Goal: Task Accomplishment & Management: Manage account settings

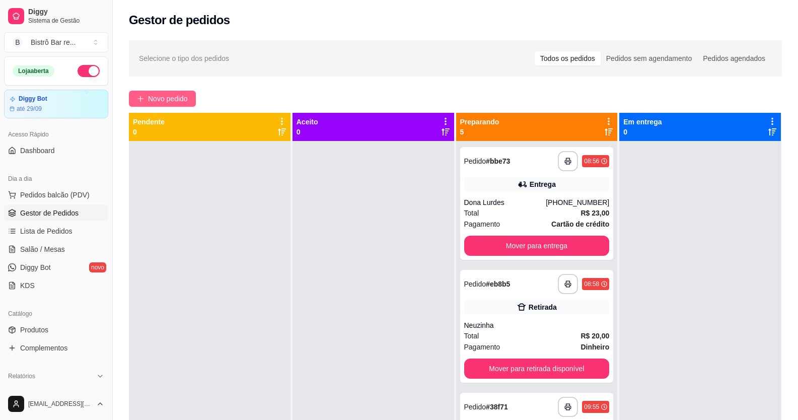
scroll to position [53, 0]
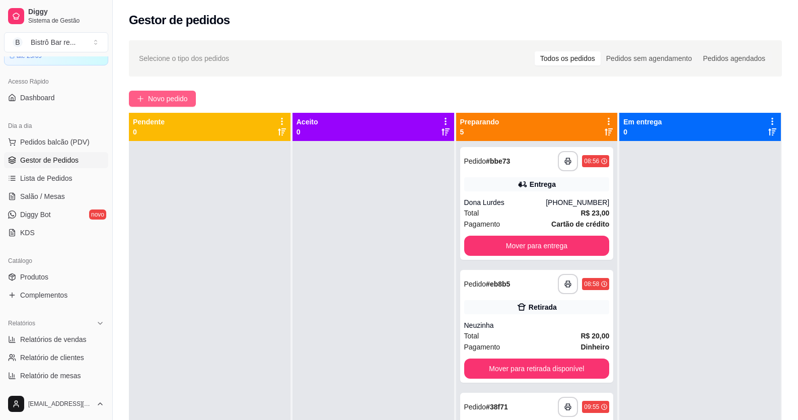
click at [141, 99] on icon "plus" at bounding box center [141, 98] width 6 height 1
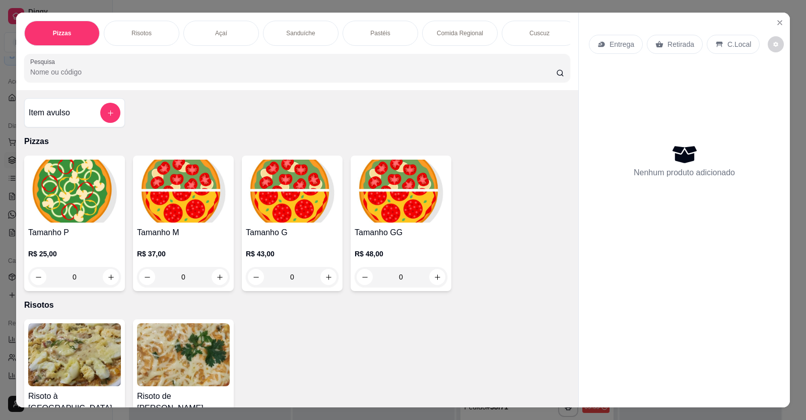
click at [93, 90] on div "Pizzas Risotos Açaí Sanduíche Pastéis Comida Regional Cuscuz Petiscos Bebidas P…" at bounding box center [297, 52] width 562 height 78
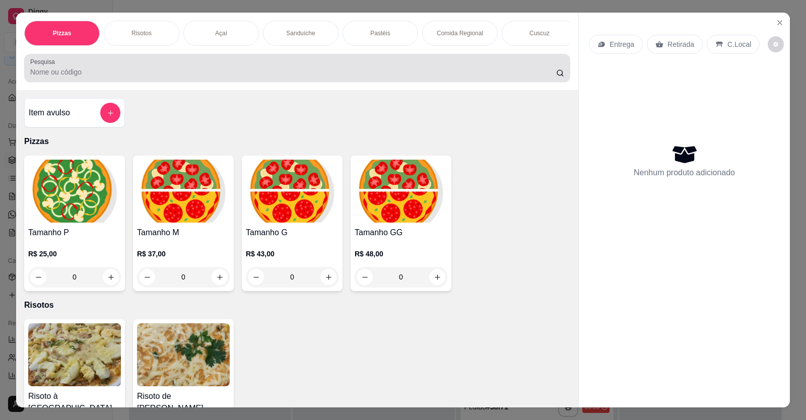
click at [90, 74] on div at bounding box center [297, 68] width 534 height 20
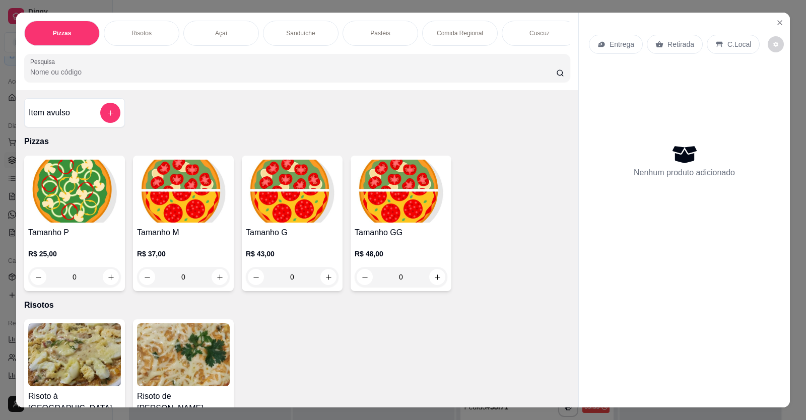
click at [118, 122] on div "Item avulso" at bounding box center [74, 112] width 101 height 29
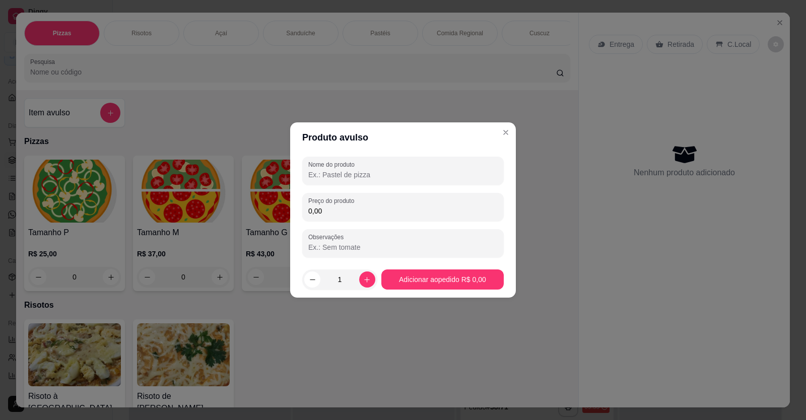
click at [371, 172] on input "Nome do produto" at bounding box center [402, 175] width 189 height 10
type input "[PERSON_NAME]"
type input "10,00"
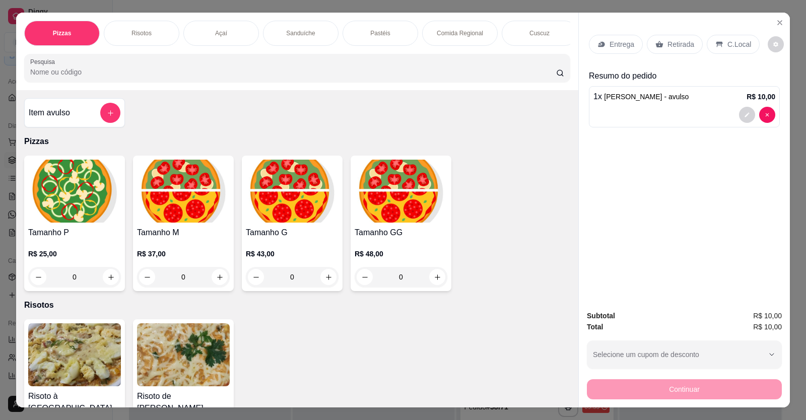
click at [110, 117] on icon "add-separate-item" at bounding box center [111, 113] width 8 height 8
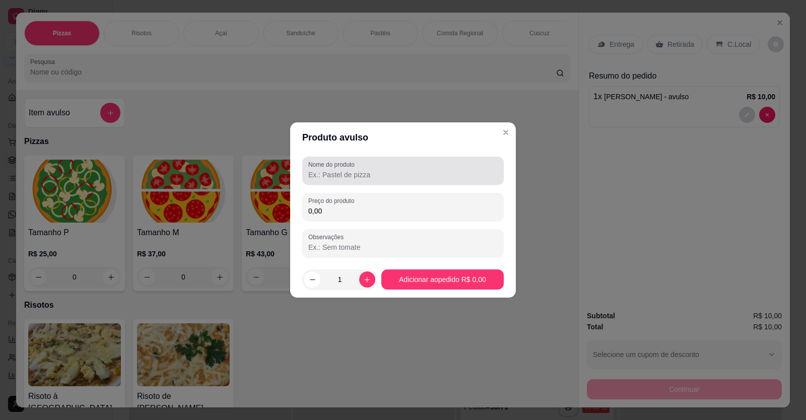
click at [337, 173] on input "Nome do produto" at bounding box center [402, 175] width 189 height 10
type input "Boi Trichado"
type input "10,00"
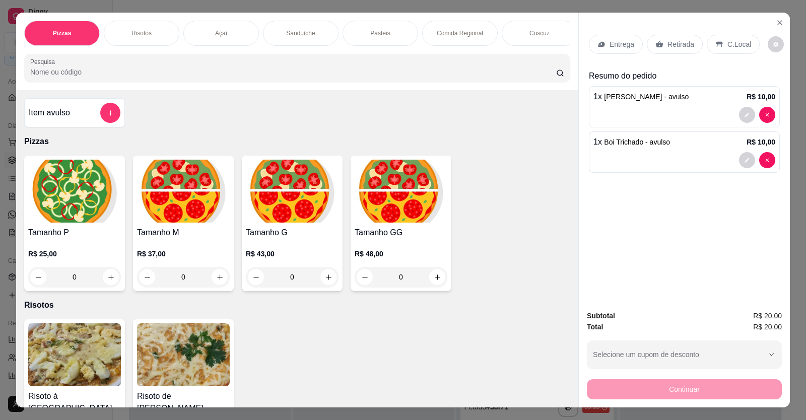
click at [649, 46] on div "Retirada" at bounding box center [675, 44] width 56 height 19
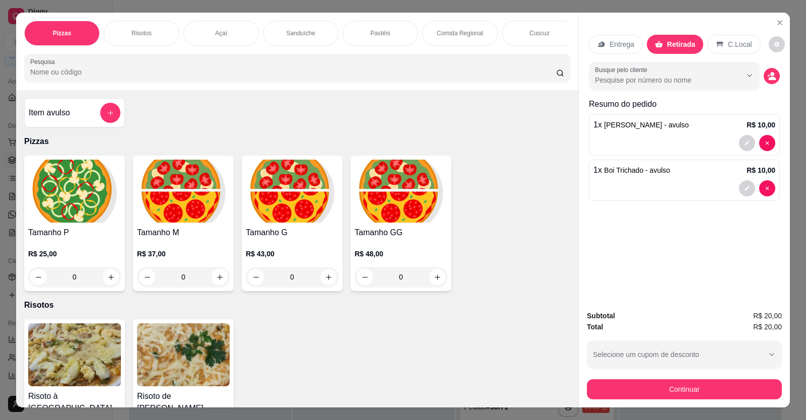
click at [631, 46] on div "Entrega" at bounding box center [616, 44] width 54 height 19
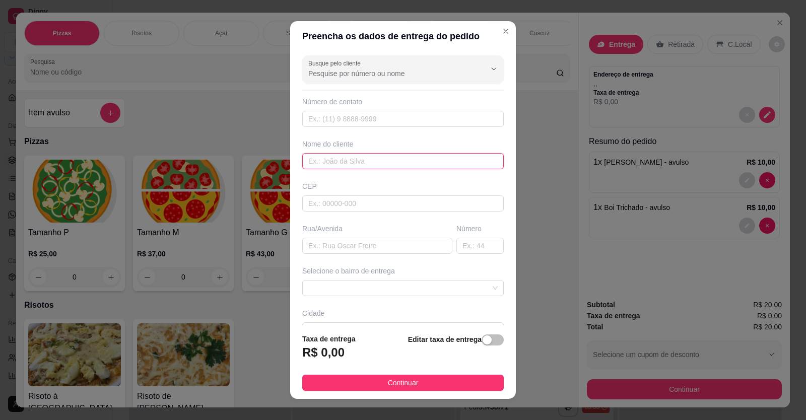
click at [386, 163] on input "text" at bounding box center [403, 161] width 202 height 16
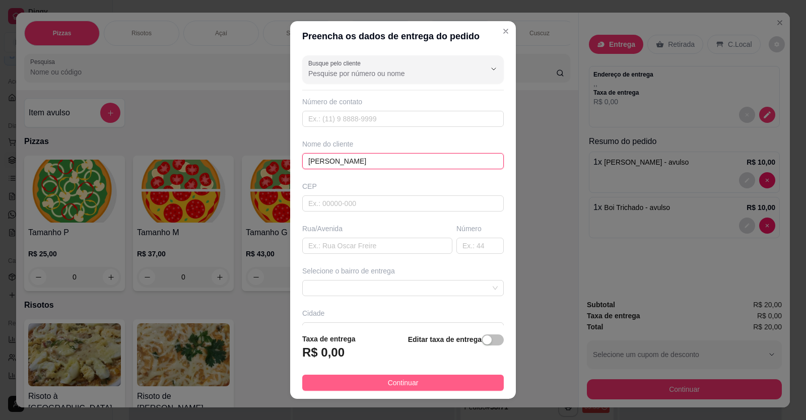
type input "[PERSON_NAME]"
click at [351, 382] on button "Continuar" at bounding box center [403, 383] width 202 height 16
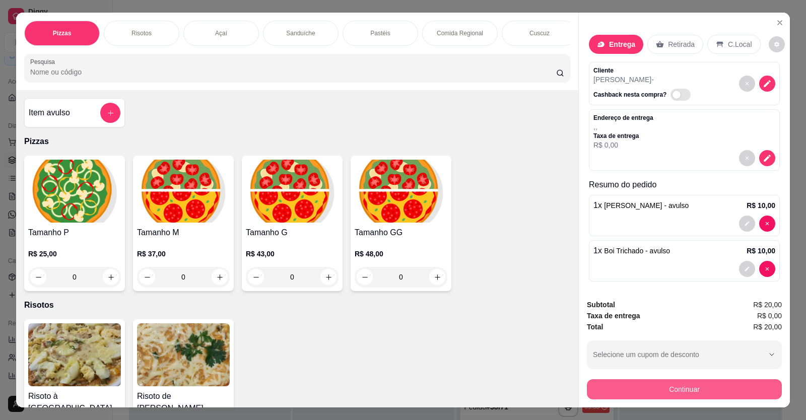
click at [711, 389] on button "Continuar" at bounding box center [684, 389] width 195 height 20
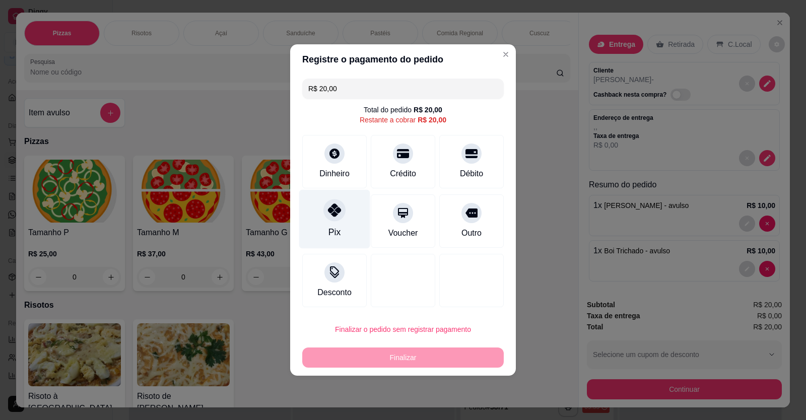
click at [343, 230] on div "Pix" at bounding box center [334, 219] width 71 height 59
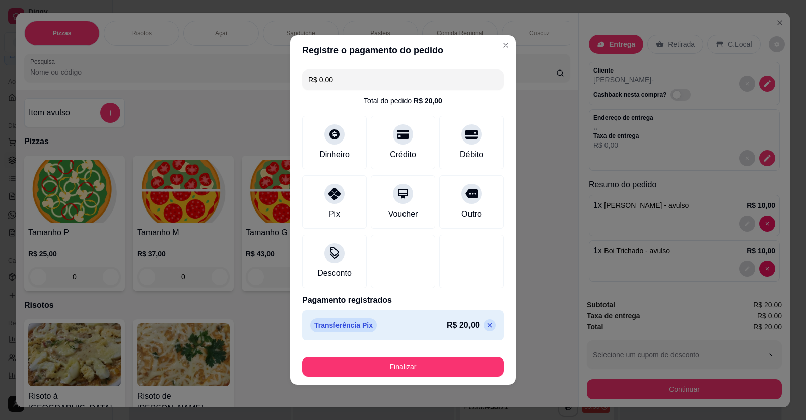
click at [406, 369] on button "Finalizar" at bounding box center [403, 367] width 202 height 20
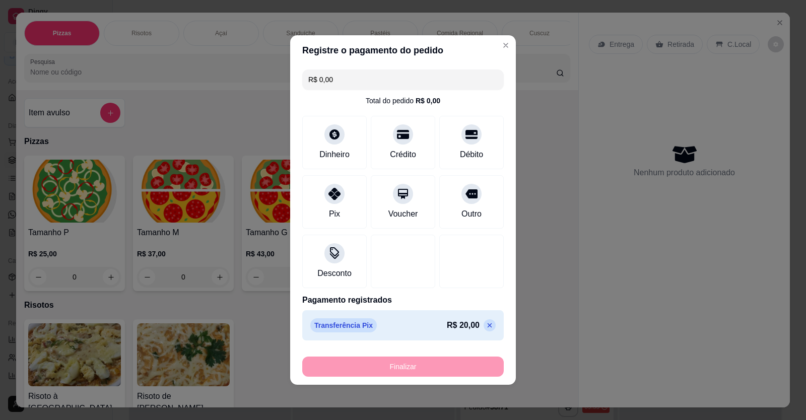
type input "-R$ 20,00"
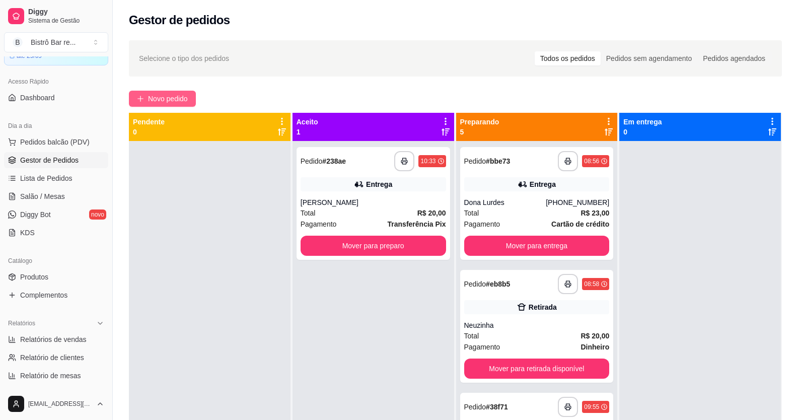
click at [179, 95] on span "Novo pedido" at bounding box center [168, 98] width 40 height 11
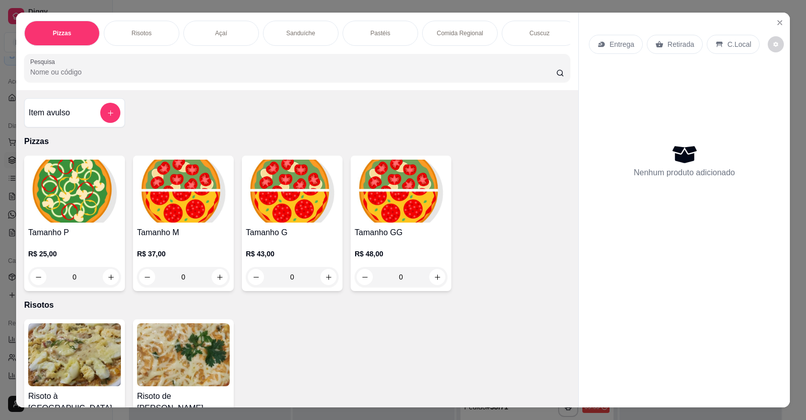
scroll to position [0, 723]
click at [405, 31] on div "Marmita" at bounding box center [374, 33] width 76 height 25
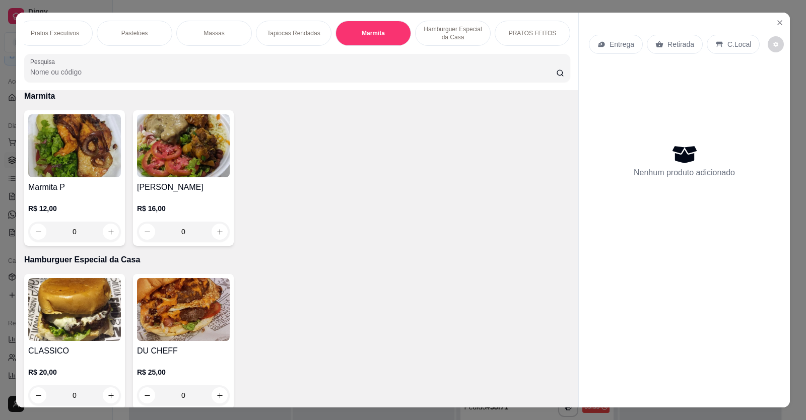
scroll to position [20, 0]
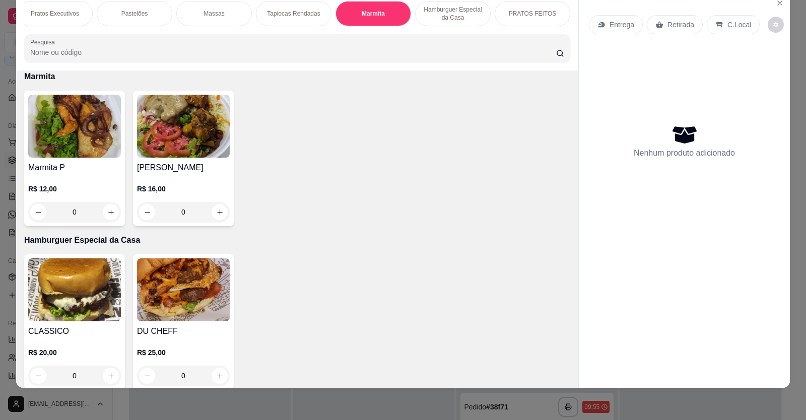
click at [218, 217] on div "0" at bounding box center [183, 212] width 93 height 20
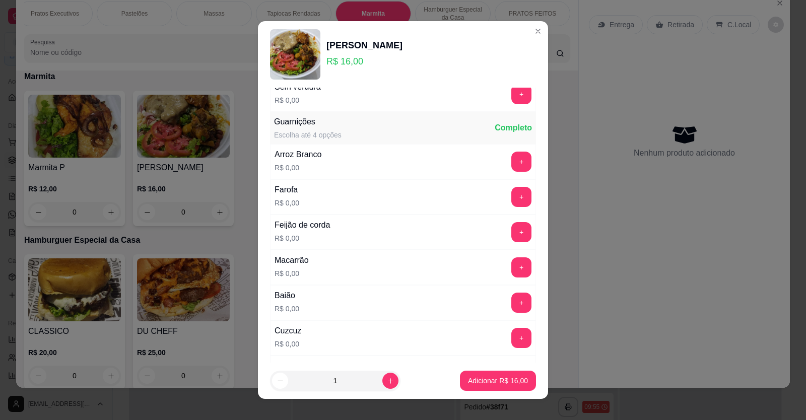
scroll to position [350, 0]
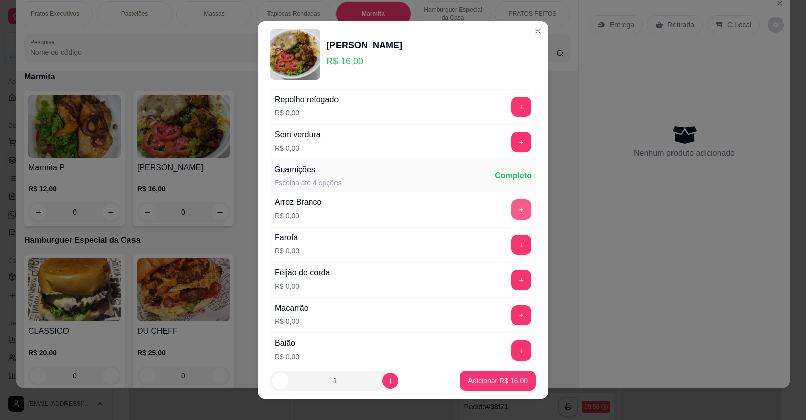
click at [511, 213] on button "+" at bounding box center [521, 209] width 20 height 20
click at [511, 279] on button "+" at bounding box center [521, 280] width 20 height 20
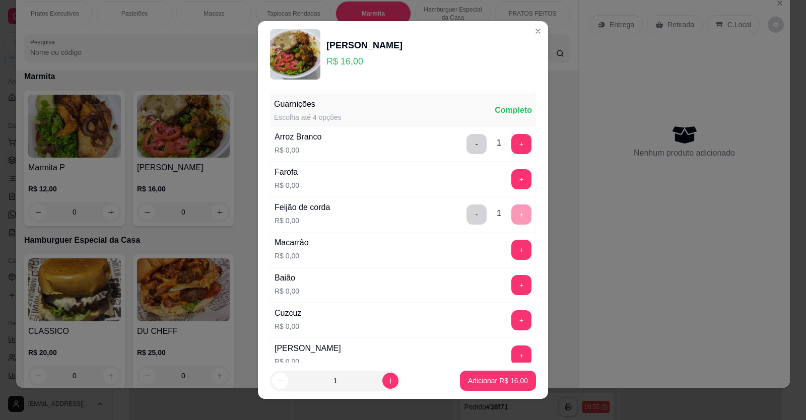
scroll to position [400, 0]
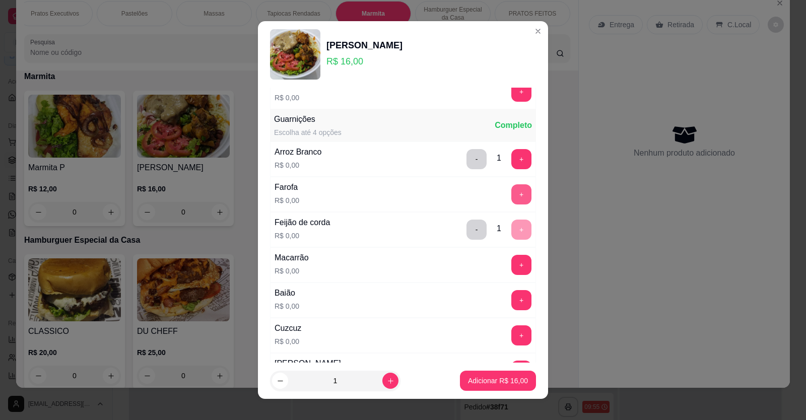
click at [511, 195] on button "+" at bounding box center [521, 194] width 20 height 20
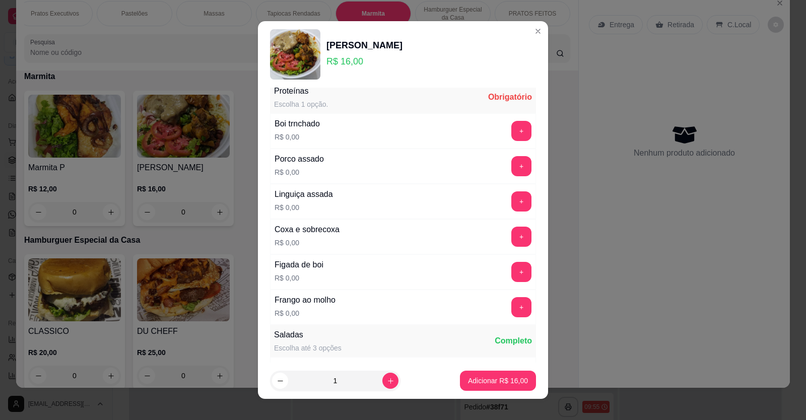
scroll to position [0, 0]
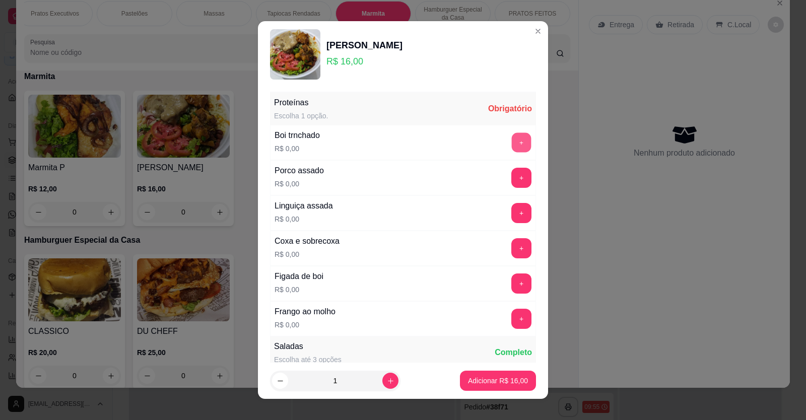
click at [512, 149] on button "+" at bounding box center [522, 142] width 20 height 20
click at [468, 382] on p "Adicionar R$ 16,00" at bounding box center [498, 381] width 60 height 10
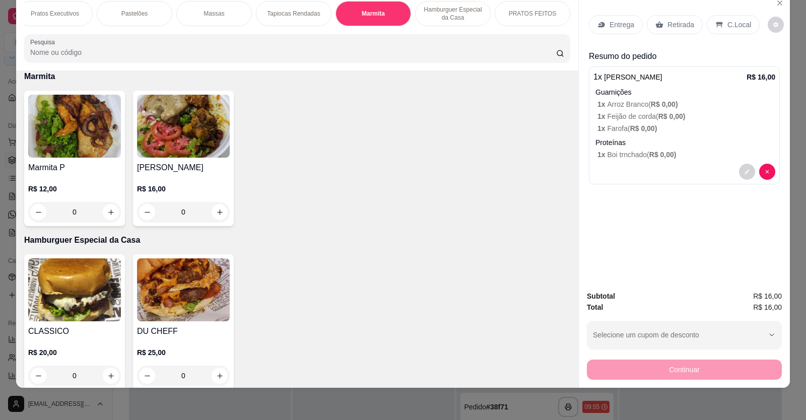
click at [605, 31] on div "Entrega" at bounding box center [616, 24] width 54 height 19
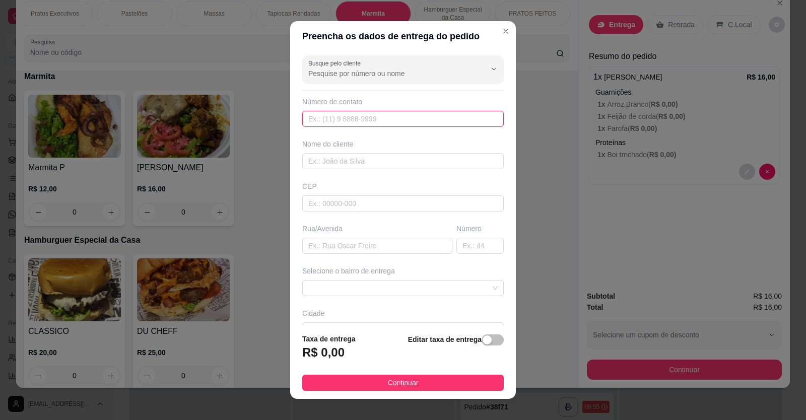
click at [362, 121] on input "text" at bounding box center [403, 119] width 202 height 16
click at [358, 150] on div "Nome do cliente" at bounding box center [403, 154] width 206 height 30
click at [355, 162] on input "text" at bounding box center [403, 161] width 202 height 16
type input "Isadora"
click at [488, 339] on span "button" at bounding box center [493, 339] width 22 height 11
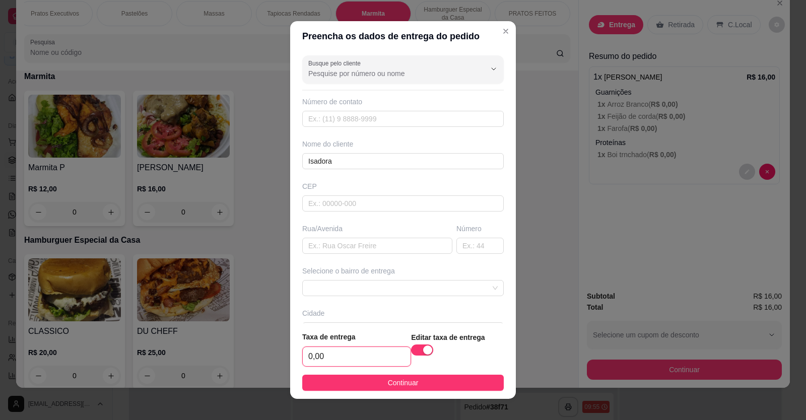
click at [331, 355] on input "0,00" at bounding box center [357, 356] width 108 height 19
type input "2,00"
click at [346, 264] on div "Busque pelo cliente Número de contato Nome do cliente [PERSON_NAME] Rua/[GEOGRA…" at bounding box center [403, 187] width 226 height 273
click at [343, 249] on input "text" at bounding box center [377, 246] width 150 height 16
type input "Valderez Gurgel"
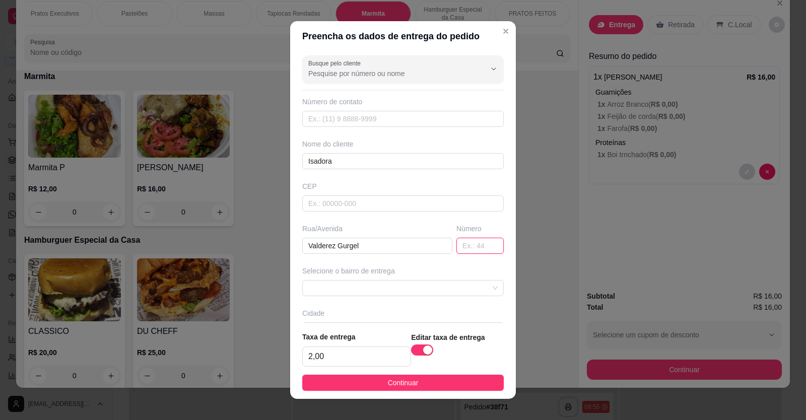
click at [465, 248] on input "text" at bounding box center [479, 246] width 47 height 16
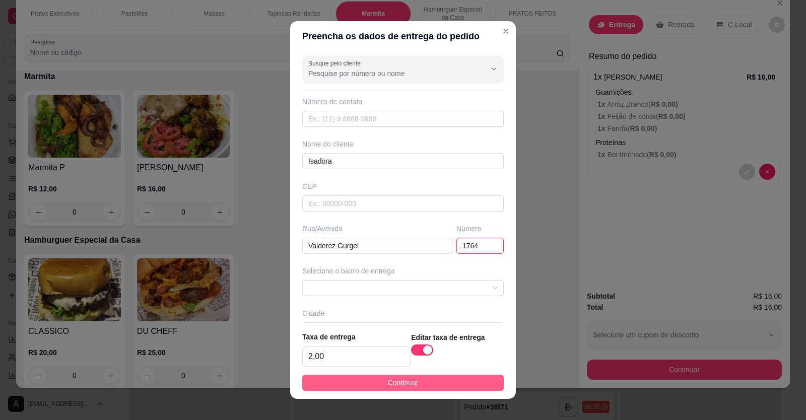
type input "1764"
click at [357, 384] on button "Continuar" at bounding box center [403, 383] width 202 height 16
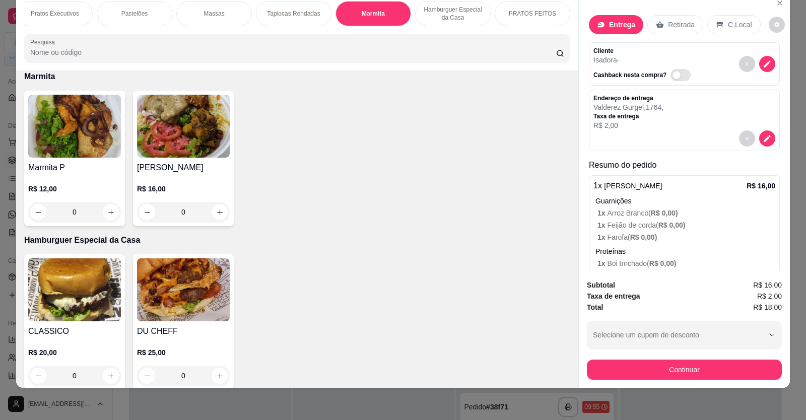
click at [744, 369] on button "Continuar" at bounding box center [684, 370] width 195 height 20
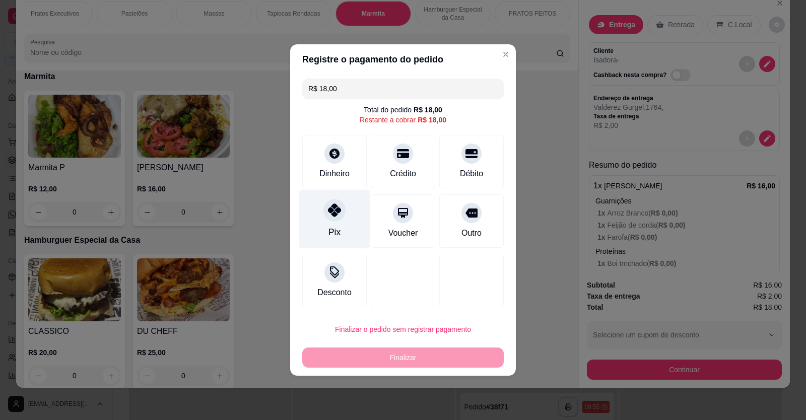
click at [328, 217] on icon at bounding box center [334, 210] width 13 height 13
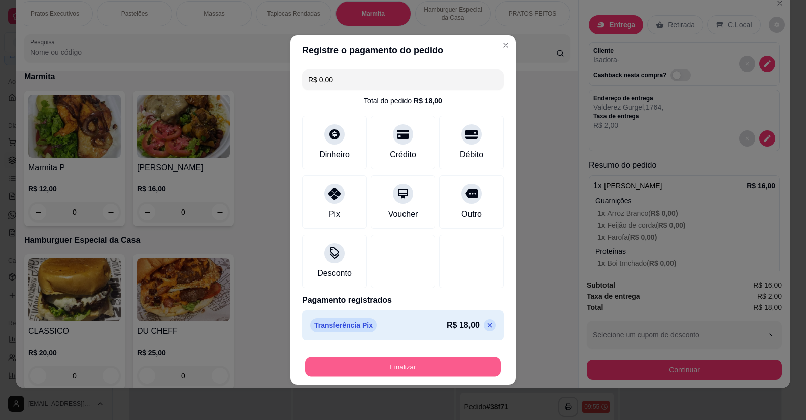
click at [431, 365] on button "Finalizar" at bounding box center [402, 367] width 195 height 20
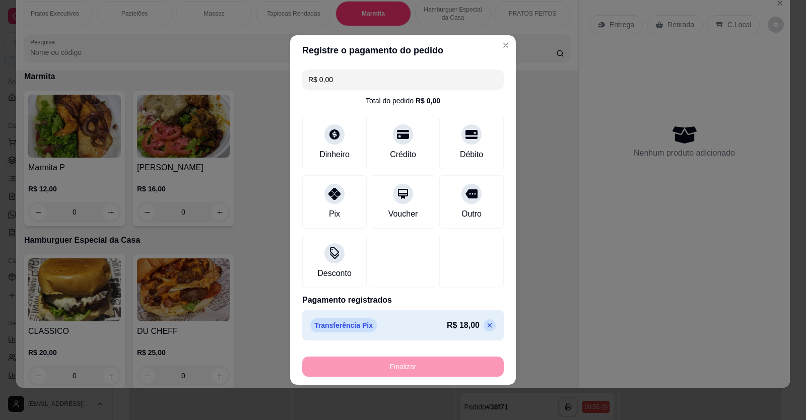
type input "-R$ 18,00"
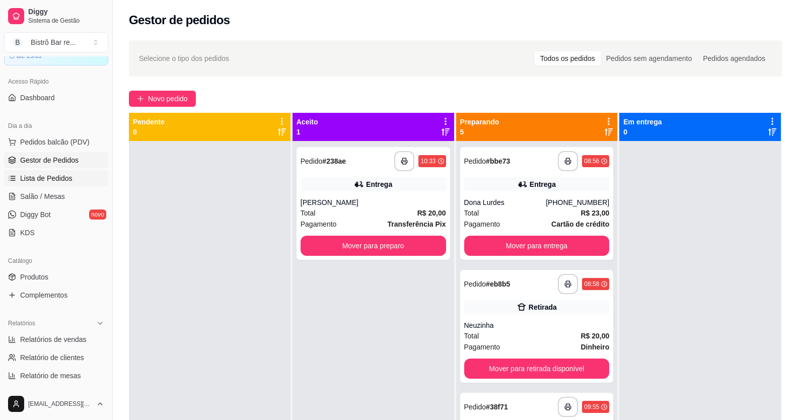
click at [38, 172] on link "Lista de Pedidos" at bounding box center [56, 178] width 104 height 16
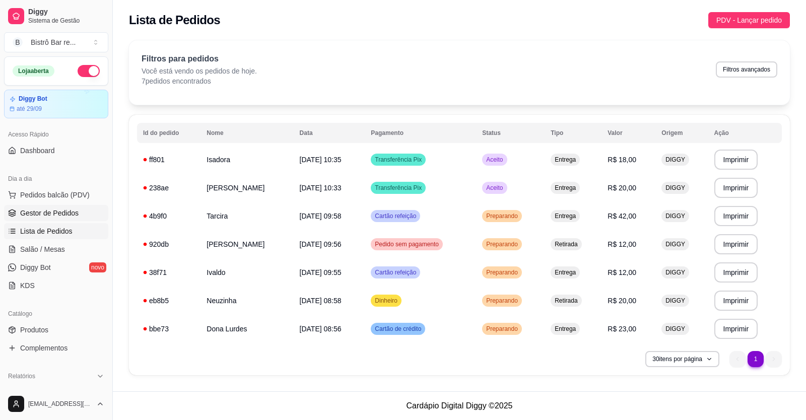
click at [68, 218] on link "Gestor de Pedidos" at bounding box center [56, 213] width 104 height 16
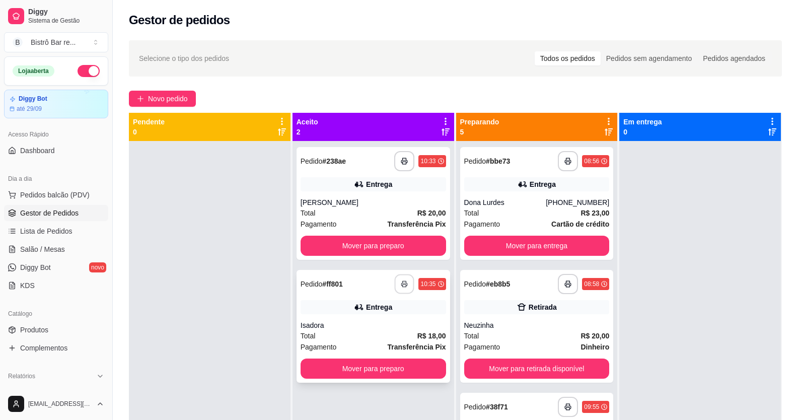
click at [405, 285] on icon "button" at bounding box center [404, 284] width 7 height 7
click at [397, 170] on button "button" at bounding box center [404, 161] width 20 height 20
click at [384, 366] on button "Mover para preparo" at bounding box center [373, 369] width 141 height 20
click at [374, 245] on button "Mover para preparo" at bounding box center [373, 246] width 141 height 20
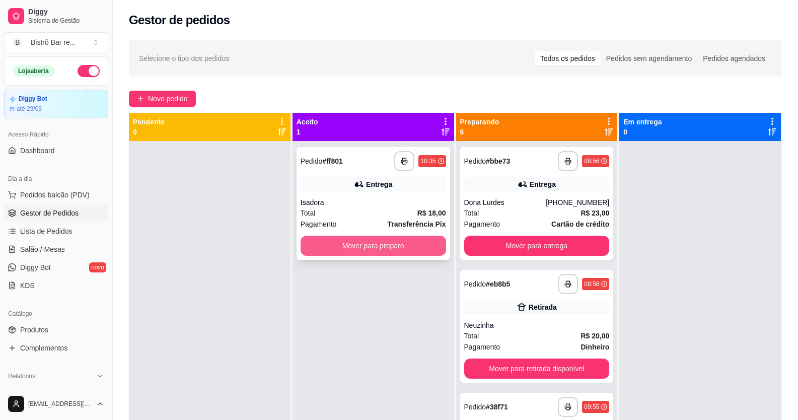
click at [358, 248] on button "Mover para preparo" at bounding box center [374, 246] width 146 height 20
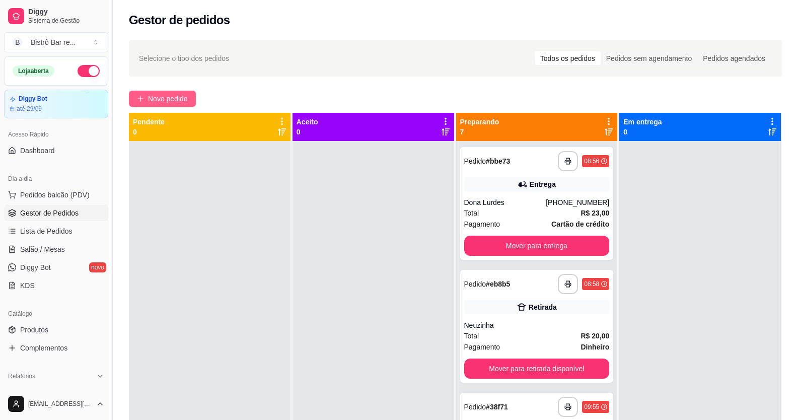
click at [156, 106] on button "Novo pedido" at bounding box center [162, 99] width 67 height 16
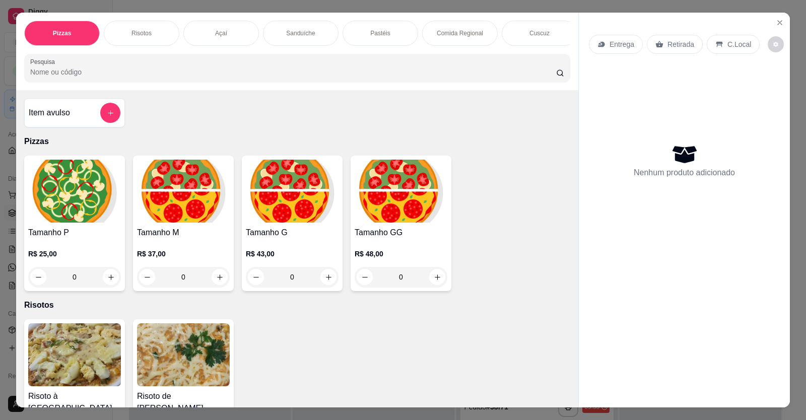
click at [304, 90] on div "Pizzas Risotos Açaí Sanduíche Pastéis Comida Regional Cuscuz Petiscos Bebidas P…" at bounding box center [297, 52] width 562 height 78
click at [303, 77] on input "Pesquisa" at bounding box center [293, 72] width 526 height 10
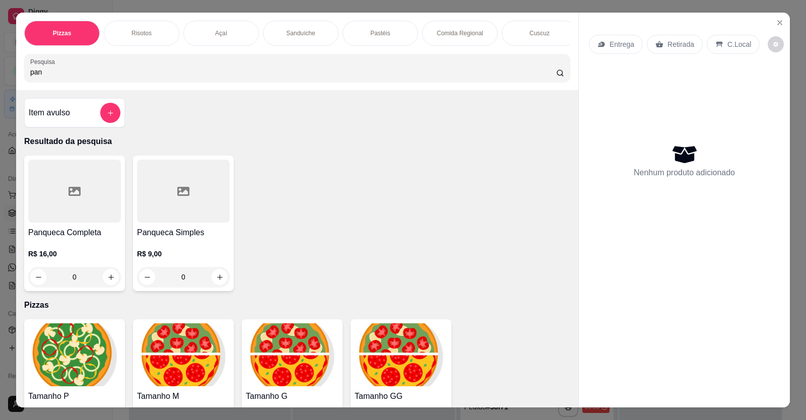
type input "pan"
click at [107, 284] on div "0" at bounding box center [74, 277] width 93 height 20
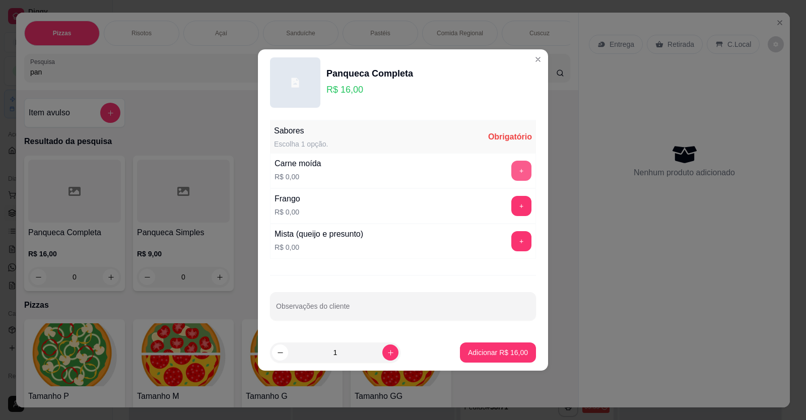
click at [511, 176] on button "+" at bounding box center [521, 171] width 20 height 20
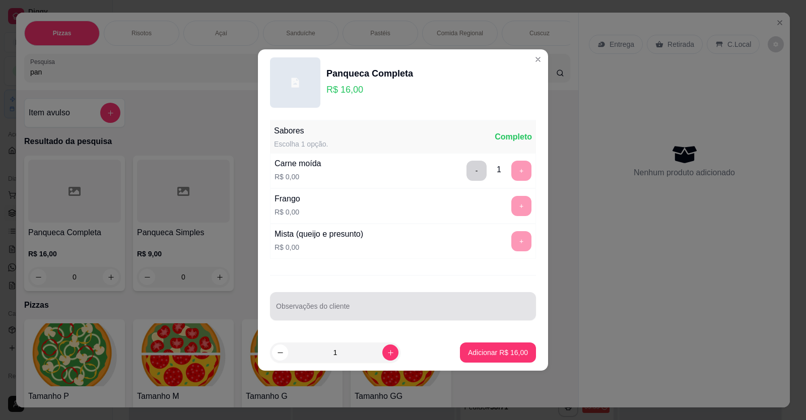
click at [358, 298] on div at bounding box center [403, 306] width 254 height 20
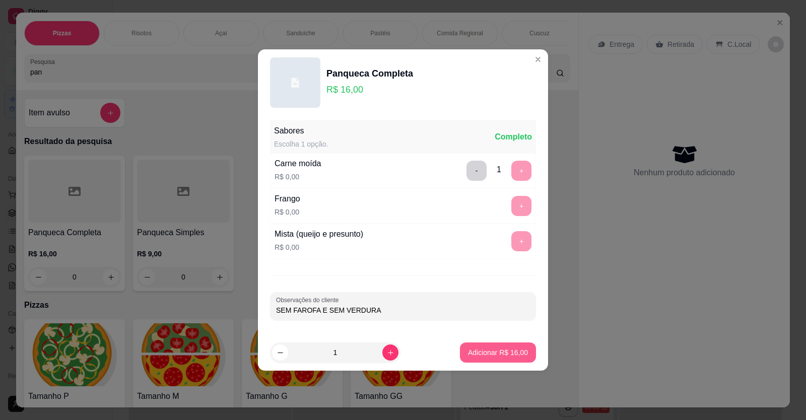
type input "SEM FAROFA E SEM VERDURA"
click at [519, 353] on p "Adicionar R$ 16,00" at bounding box center [498, 353] width 60 height 10
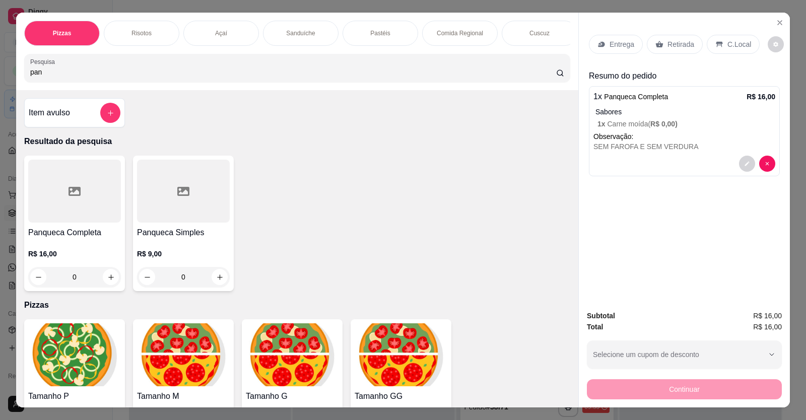
click at [687, 53] on div "Retirada" at bounding box center [675, 44] width 56 height 19
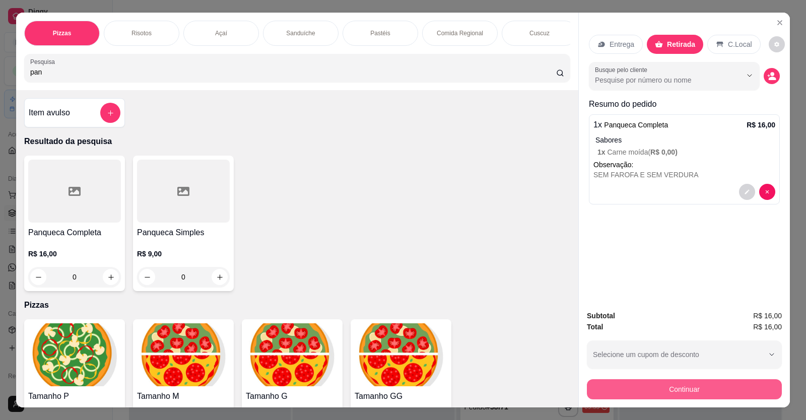
click at [707, 392] on button "Continuar" at bounding box center [684, 389] width 195 height 20
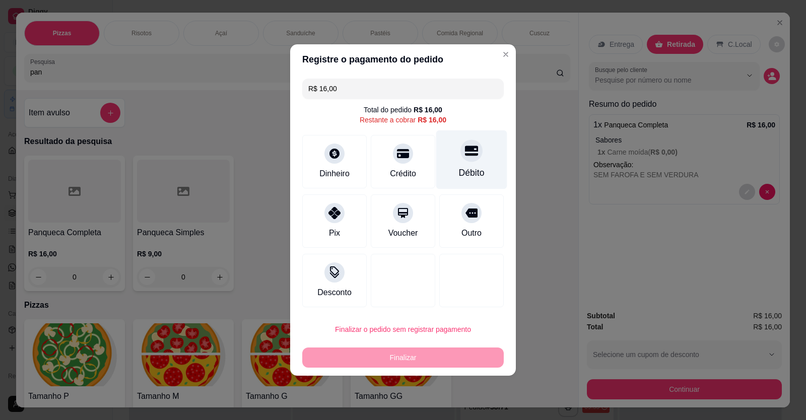
click at [449, 155] on div "Débito" at bounding box center [471, 159] width 71 height 59
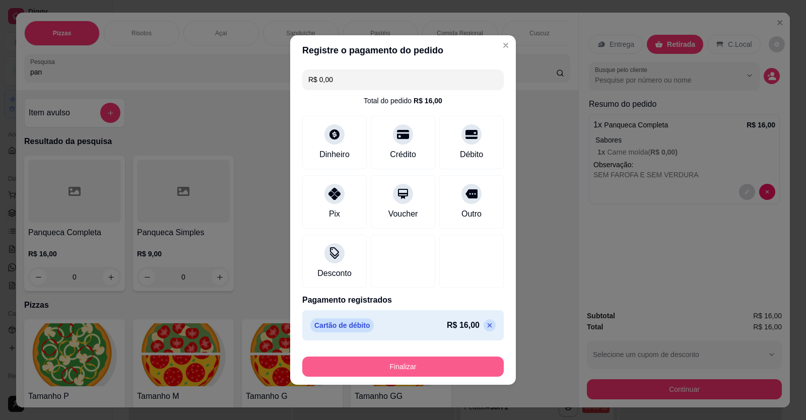
click at [416, 367] on button "Finalizar" at bounding box center [403, 367] width 202 height 20
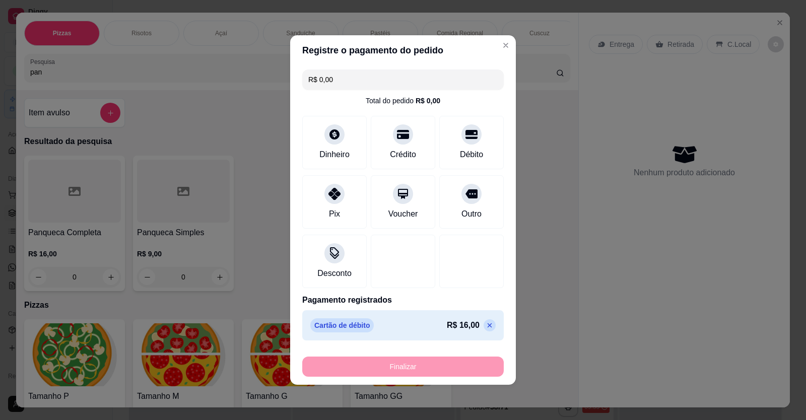
type input "-R$ 16,00"
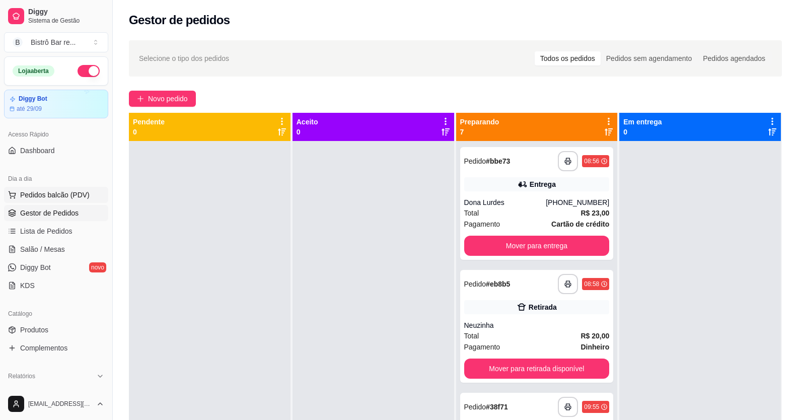
click at [36, 192] on span "Pedidos balcão (PDV)" at bounding box center [55, 195] width 70 height 10
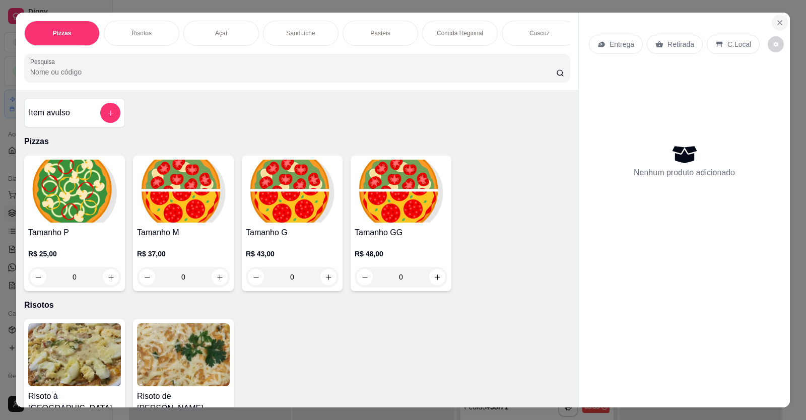
click at [776, 25] on icon "Close" at bounding box center [780, 23] width 8 height 8
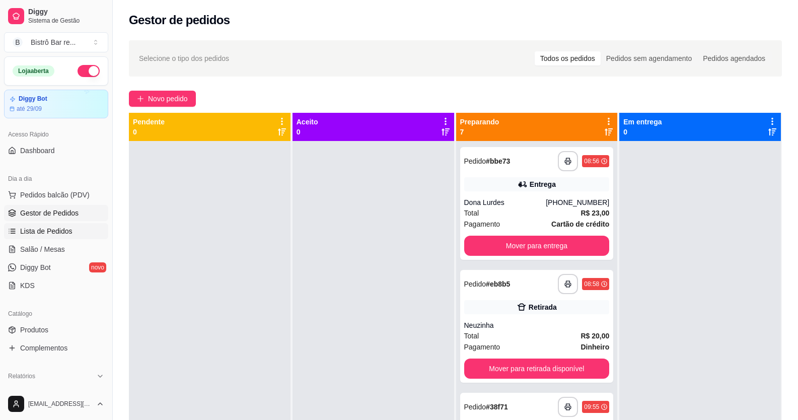
click at [48, 239] on link "Lista de Pedidos" at bounding box center [56, 231] width 104 height 16
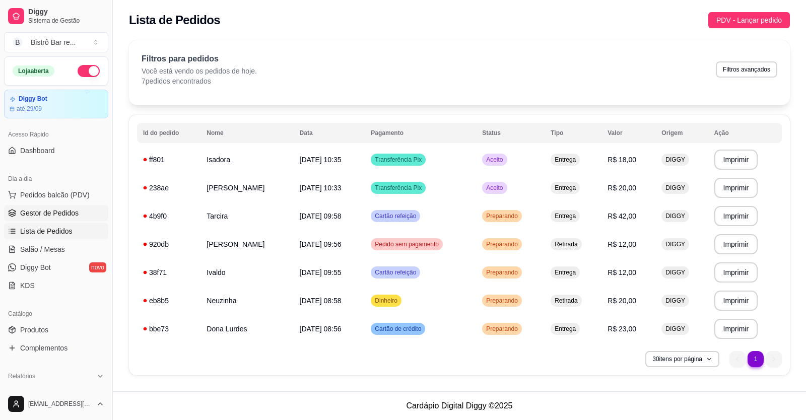
click at [51, 214] on span "Gestor de Pedidos" at bounding box center [49, 213] width 58 height 10
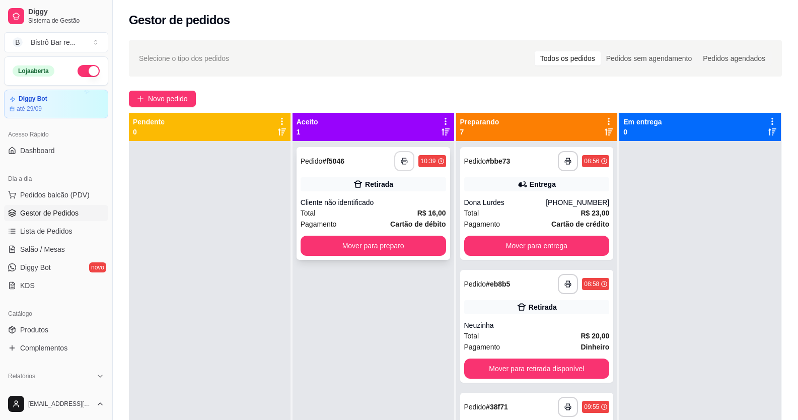
click at [403, 162] on icon "button" at bounding box center [404, 161] width 7 height 7
click at [372, 252] on button "Mover para preparo" at bounding box center [374, 246] width 146 height 20
click at [395, 168] on button "button" at bounding box center [405, 162] width 20 height 20
click at [386, 246] on button "Mover para preparo" at bounding box center [374, 246] width 146 height 20
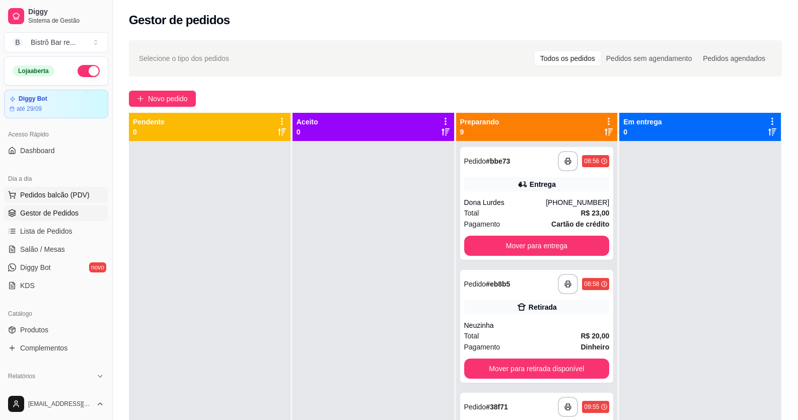
click at [25, 189] on button "Pedidos balcão (PDV)" at bounding box center [56, 195] width 104 height 16
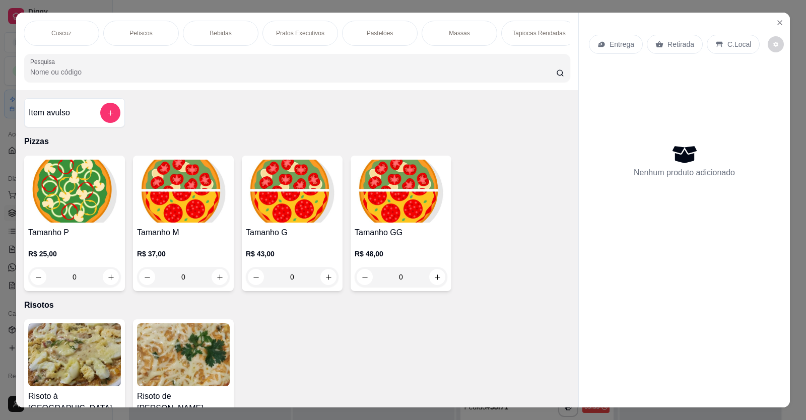
scroll to position [0, 723]
click at [396, 29] on div "Marmita" at bounding box center [374, 33] width 76 height 25
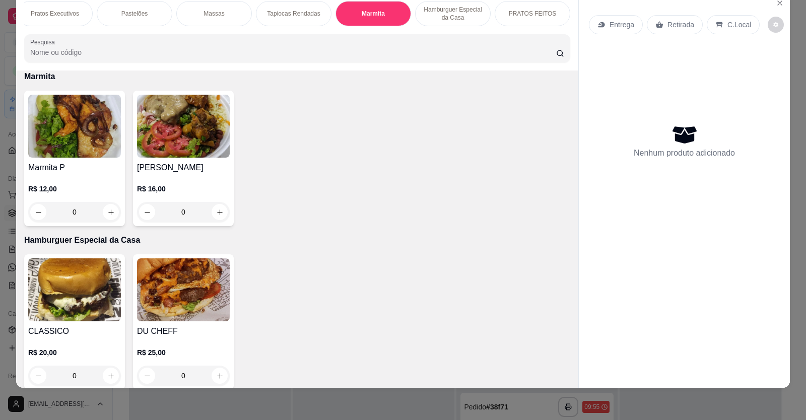
click at [108, 219] on div "0" at bounding box center [74, 212] width 93 height 20
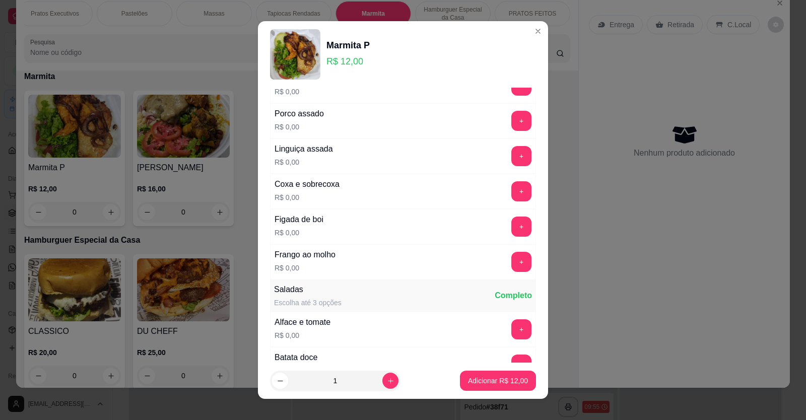
scroll to position [101, 0]
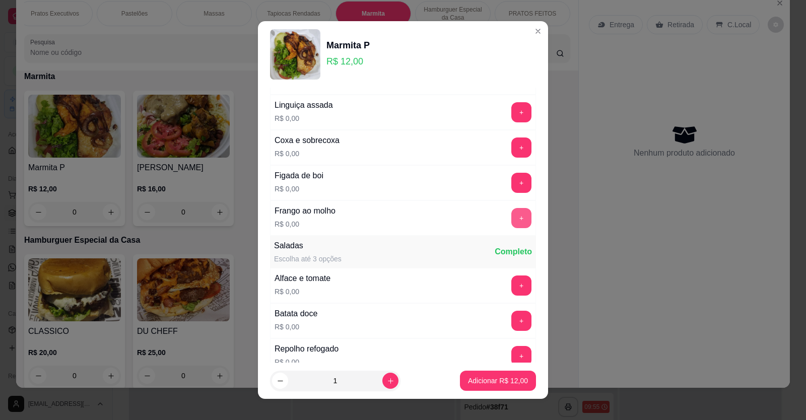
click at [511, 218] on button "+" at bounding box center [521, 218] width 20 height 20
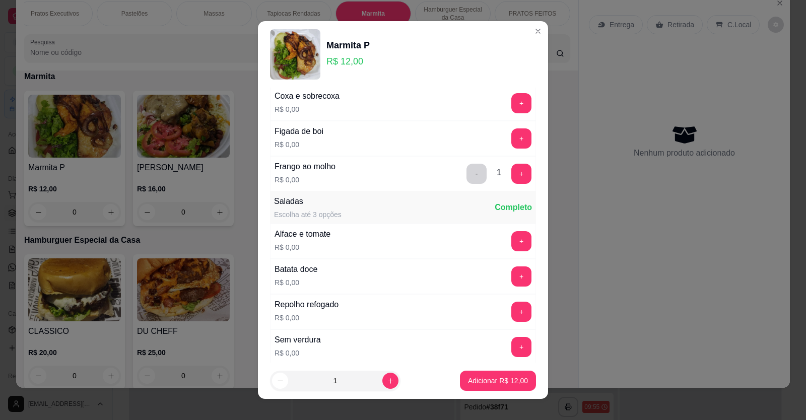
scroll to position [151, 0]
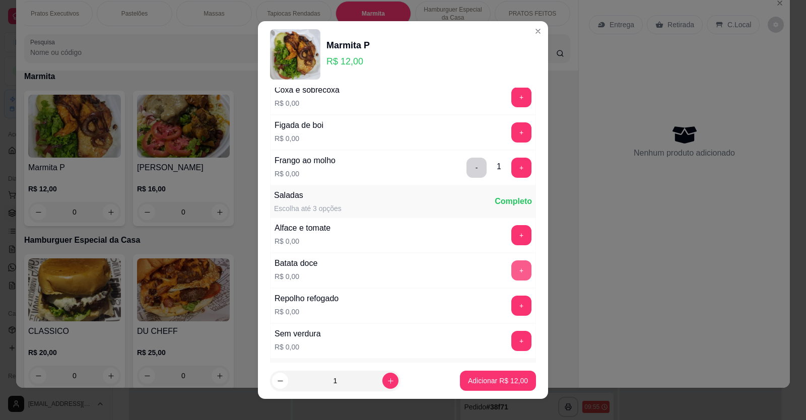
click at [511, 273] on button "+" at bounding box center [521, 270] width 20 height 20
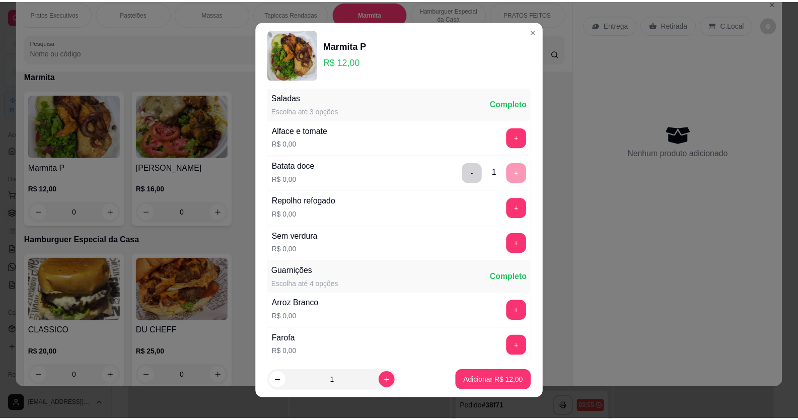
scroll to position [403, 0]
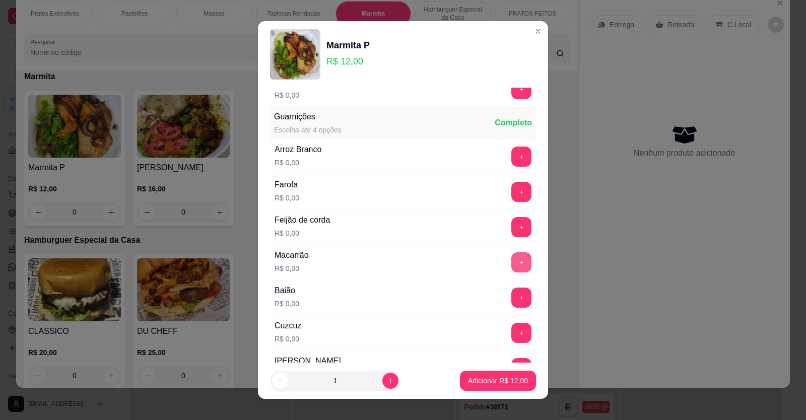
click at [511, 257] on button "+" at bounding box center [521, 262] width 20 height 20
click at [512, 297] on button "+" at bounding box center [522, 298] width 20 height 20
click at [479, 378] on p "Adicionar R$ 12,00" at bounding box center [498, 381] width 60 height 10
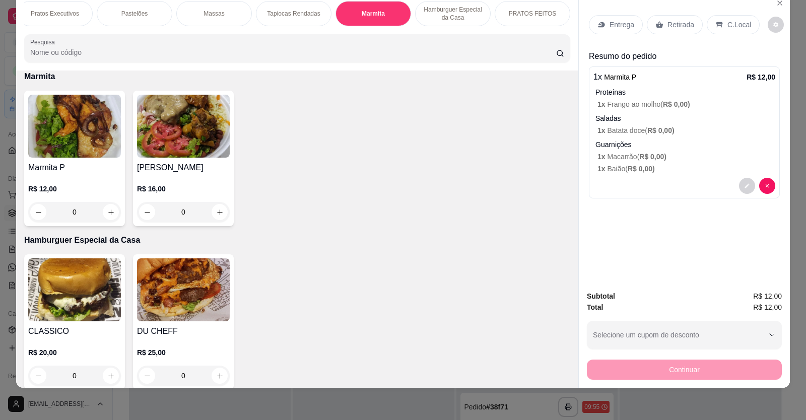
click at [681, 24] on p "Retirada" at bounding box center [680, 25] width 27 height 10
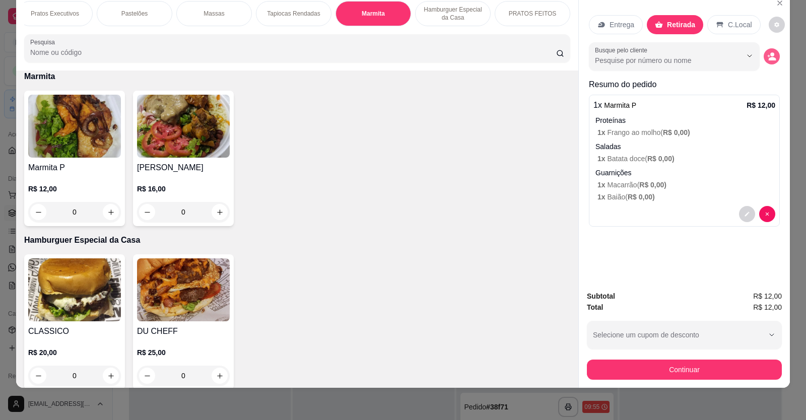
click at [764, 54] on button "decrease-product-quantity" at bounding box center [772, 56] width 16 height 16
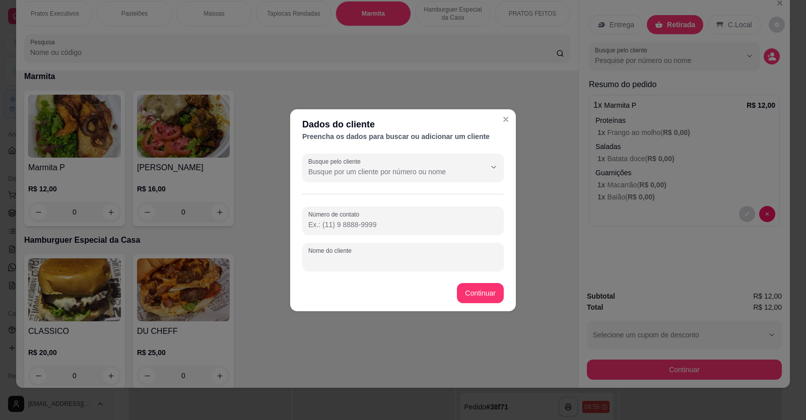
click at [318, 261] on input "Nome do cliente" at bounding box center [402, 261] width 189 height 10
type input "ALBENIA"
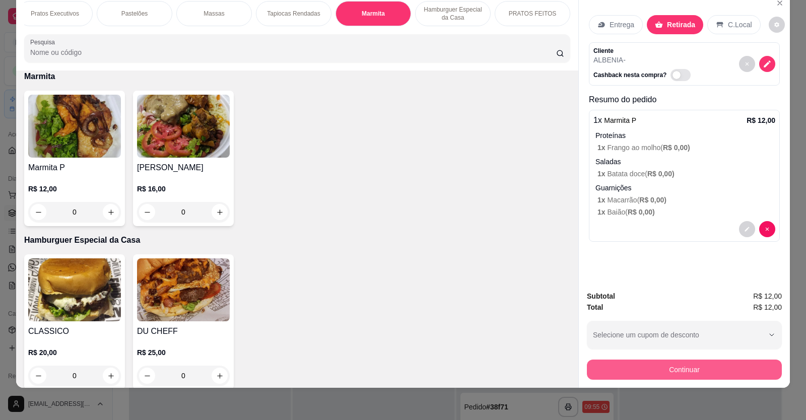
click at [680, 366] on button "Continuar" at bounding box center [684, 370] width 195 height 20
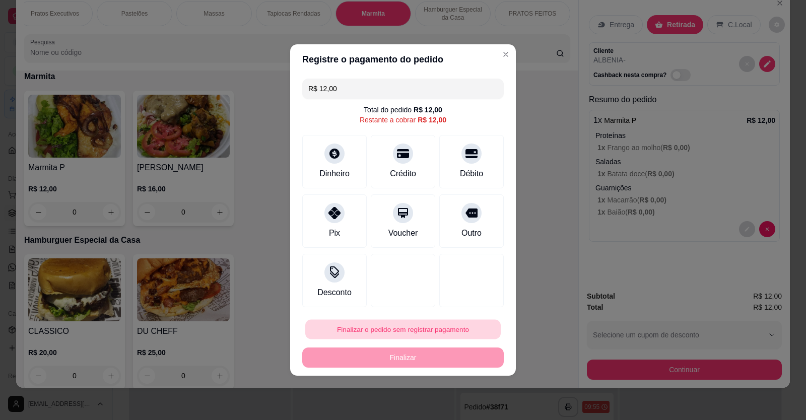
click at [431, 328] on button "Finalizar o pedido sem registrar pagamento" at bounding box center [402, 330] width 195 height 20
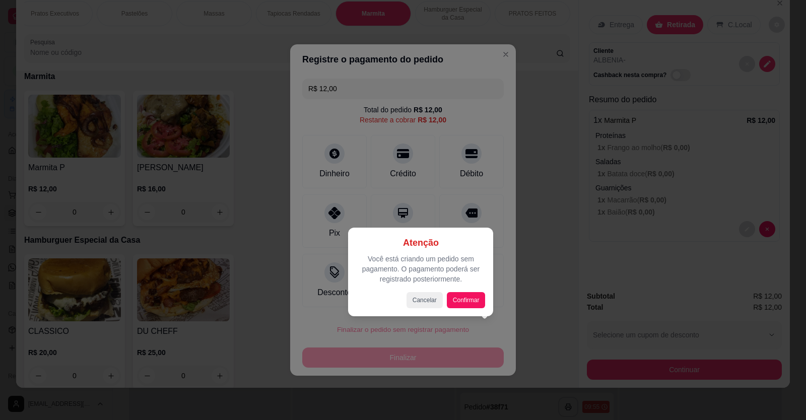
click at [347, 213] on div at bounding box center [403, 210] width 806 height 420
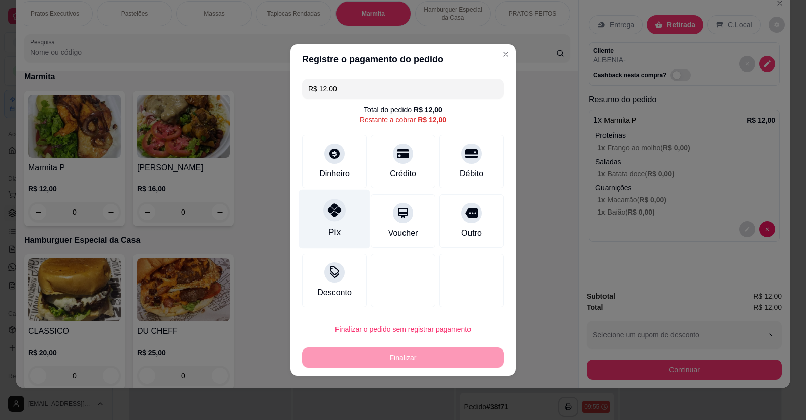
click at [321, 224] on div "Pix" at bounding box center [334, 219] width 71 height 59
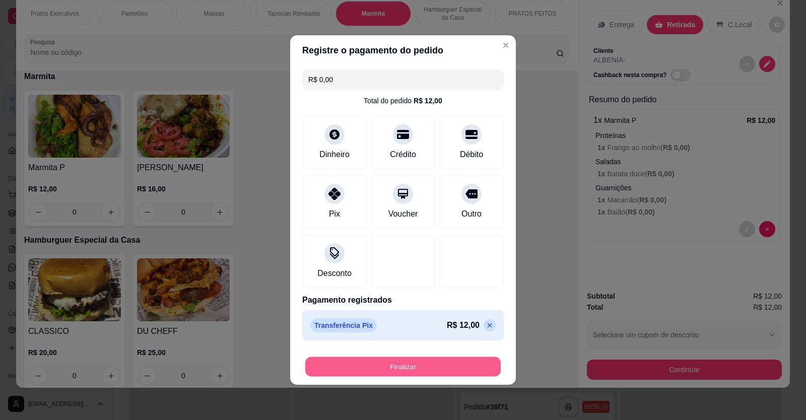
click at [451, 369] on button "Finalizar" at bounding box center [402, 367] width 195 height 20
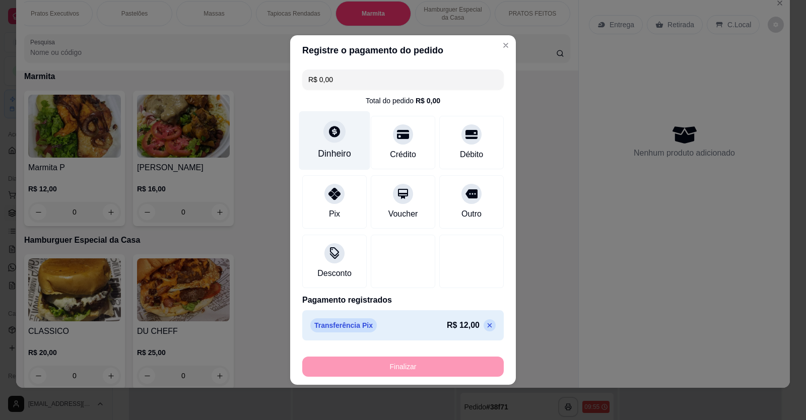
type input "-R$ 12,00"
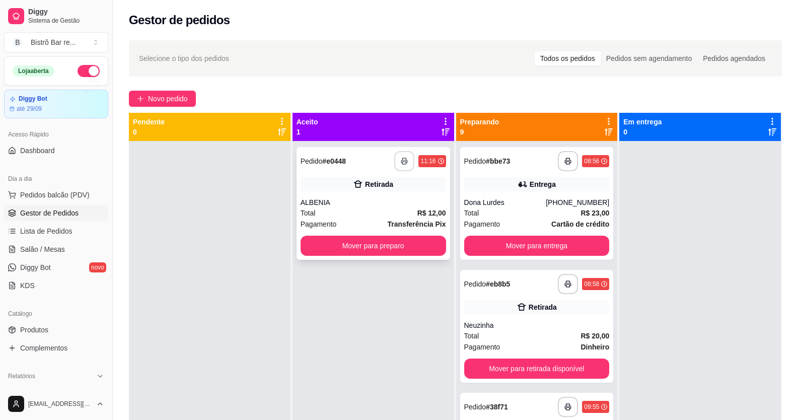
click at [403, 162] on rect "button" at bounding box center [405, 163] width 4 height 3
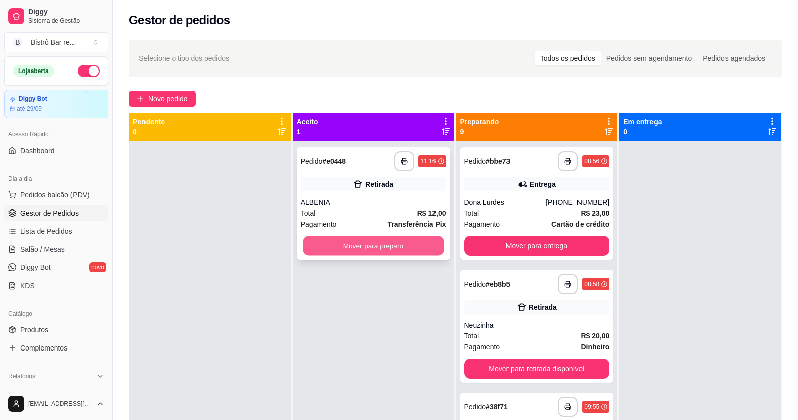
click at [427, 248] on button "Mover para preparo" at bounding box center [373, 246] width 141 height 20
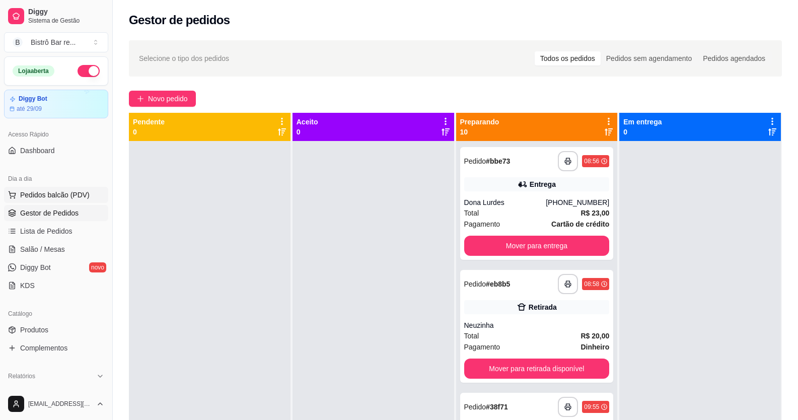
click at [48, 192] on span "Pedidos balcão (PDV)" at bounding box center [55, 195] width 70 height 10
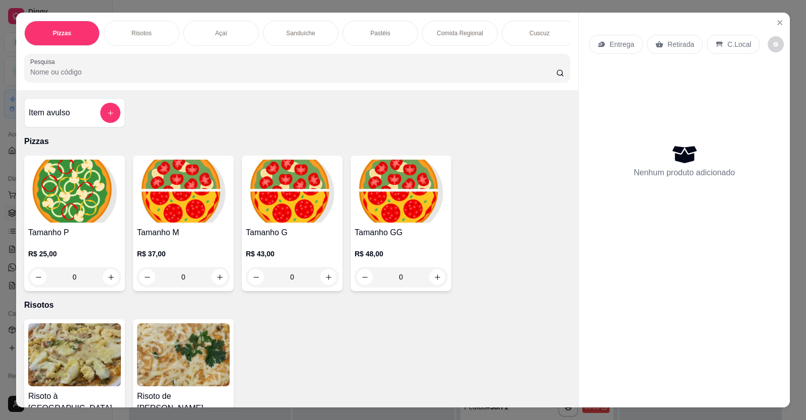
scroll to position [0, 478]
click at [468, 32] on div "Massas" at bounding box center [460, 33] width 76 height 25
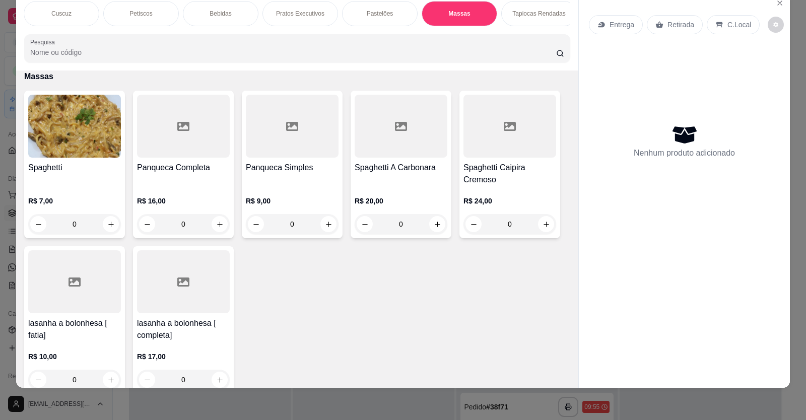
scroll to position [0, 723]
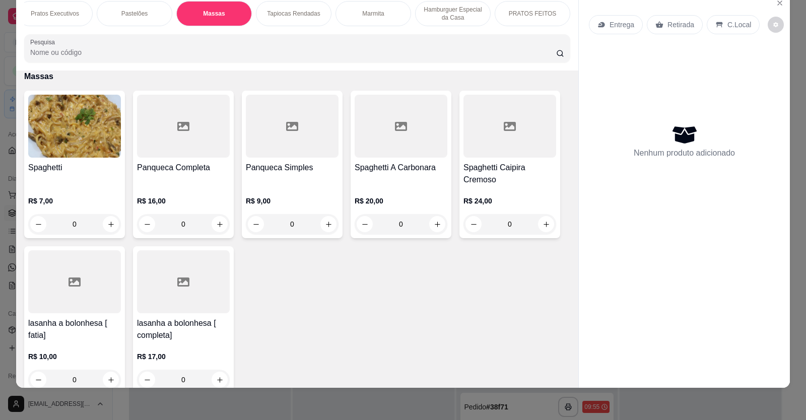
click at [362, 16] on p "Marmita" at bounding box center [373, 14] width 22 height 8
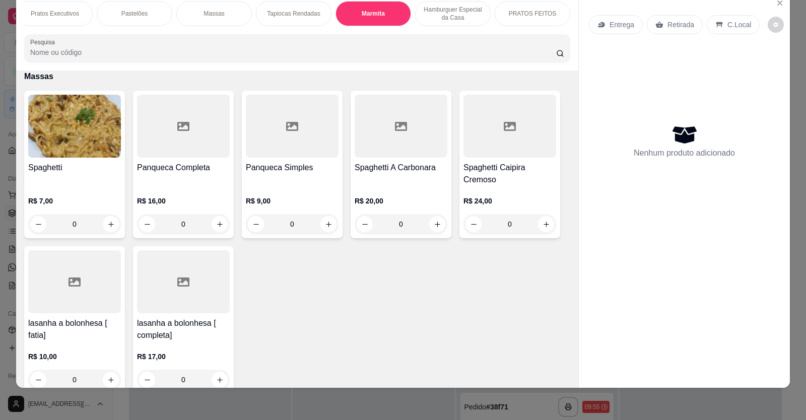
scroll to position [2988, 0]
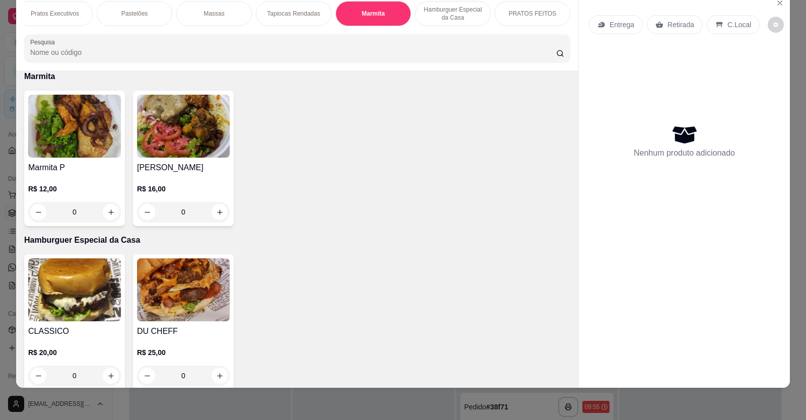
click at [105, 221] on div "0" at bounding box center [74, 212] width 93 height 20
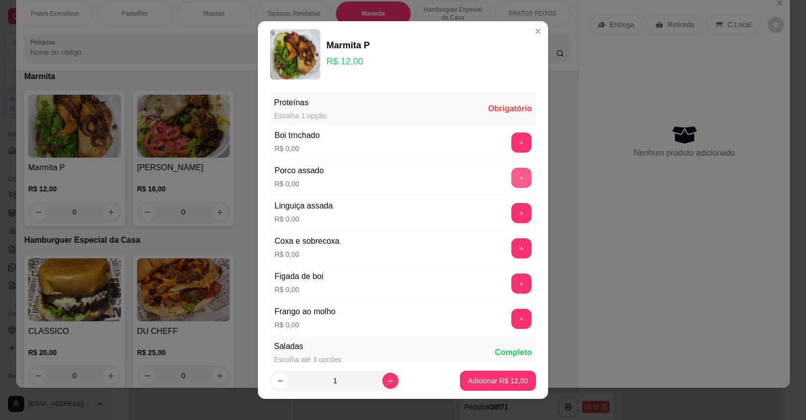
click at [511, 184] on button "+" at bounding box center [521, 178] width 20 height 20
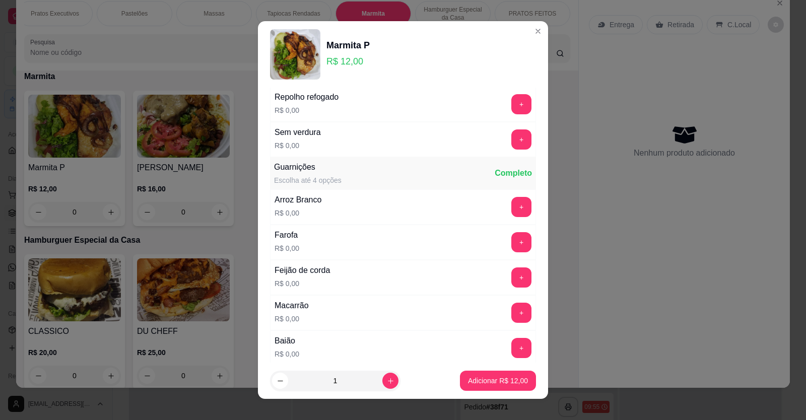
scroll to position [252, 0]
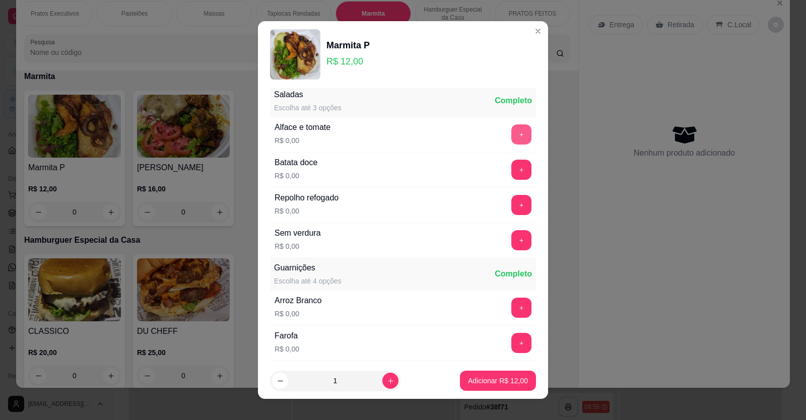
click at [511, 133] on button "+" at bounding box center [521, 134] width 20 height 20
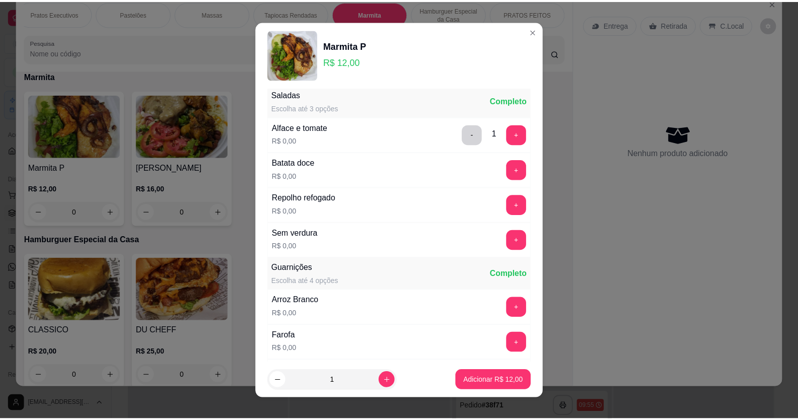
scroll to position [403, 0]
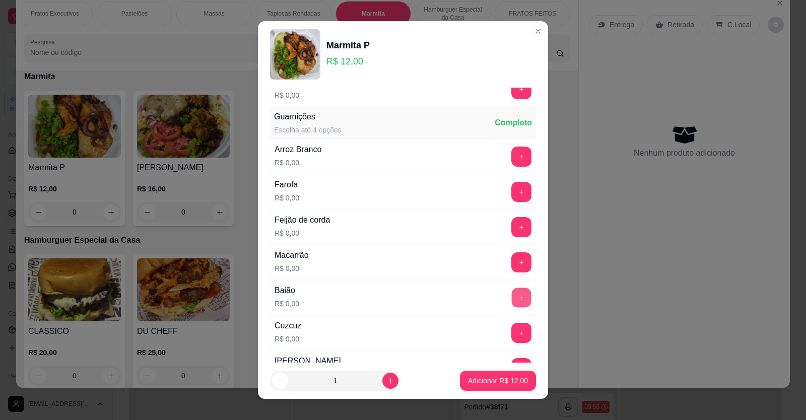
click at [512, 298] on button "+" at bounding box center [522, 298] width 20 height 20
click at [473, 383] on p "Adicionar R$ 12,00" at bounding box center [498, 381] width 60 height 10
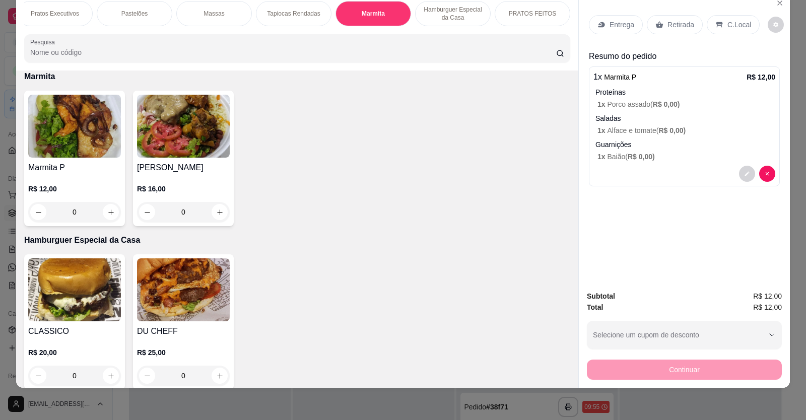
click at [617, 21] on p "Entrega" at bounding box center [622, 25] width 25 height 10
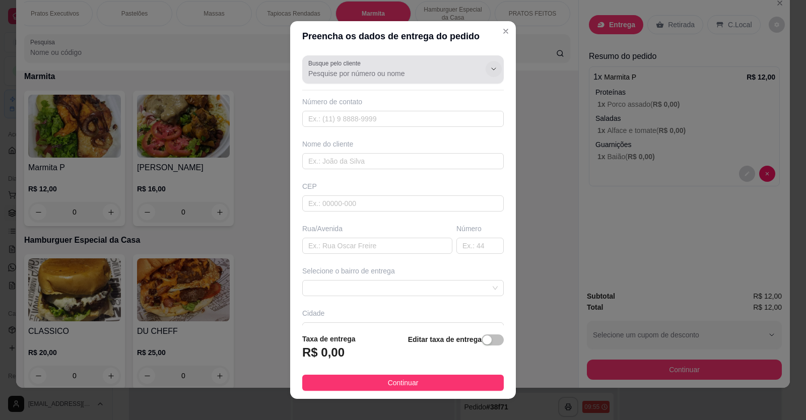
click at [490, 68] on icon "Show suggestions" at bounding box center [494, 69] width 8 height 8
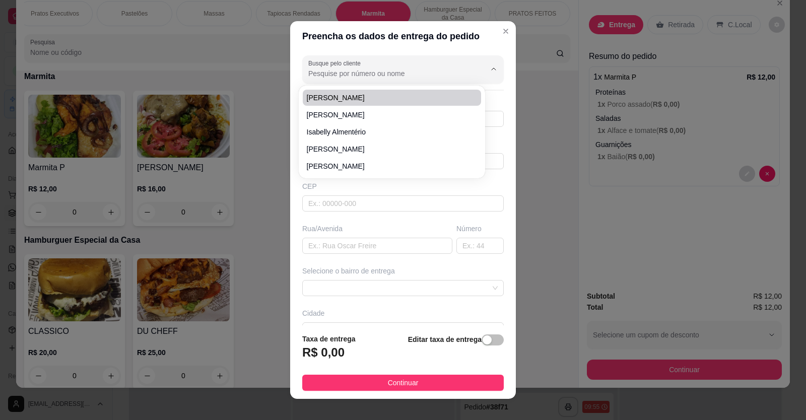
click at [310, 73] on input "Busque pelo cliente" at bounding box center [388, 74] width 161 height 10
click at [336, 100] on span "[PERSON_NAME]" at bounding box center [387, 98] width 160 height 10
type input "[PERSON_NAME]"
type input "88999928175"
type input "[PERSON_NAME]"
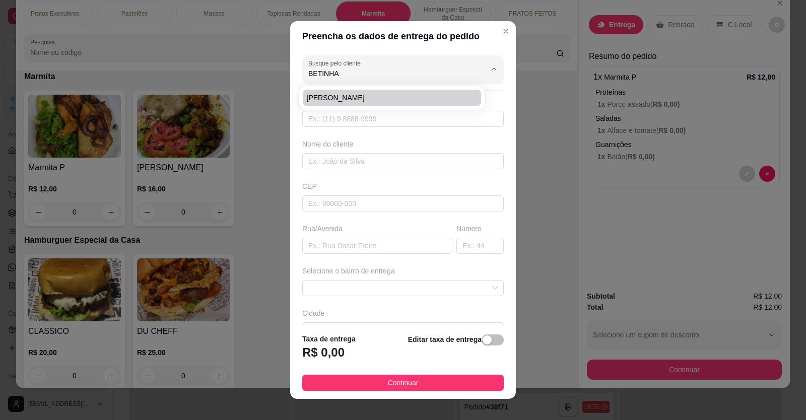
type input "62930000"
type input "[PERSON_NAME]"
type input "729"
type input "LIMOEIRO DO NORTE"
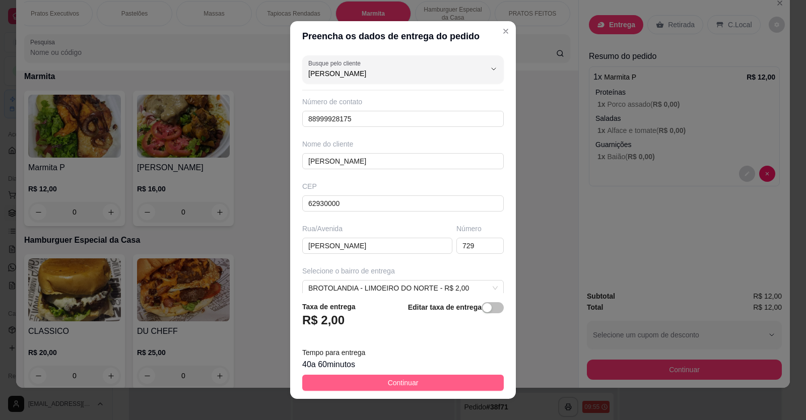
type input "[PERSON_NAME]"
click at [446, 376] on button "Continuar" at bounding box center [403, 383] width 202 height 16
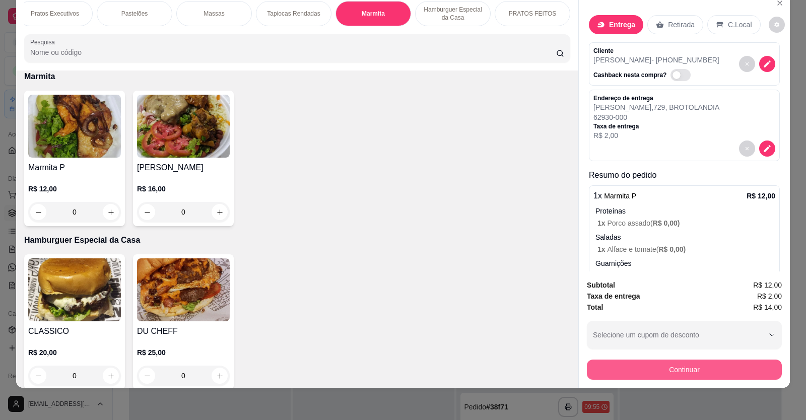
click at [653, 369] on button "Continuar" at bounding box center [684, 370] width 195 height 20
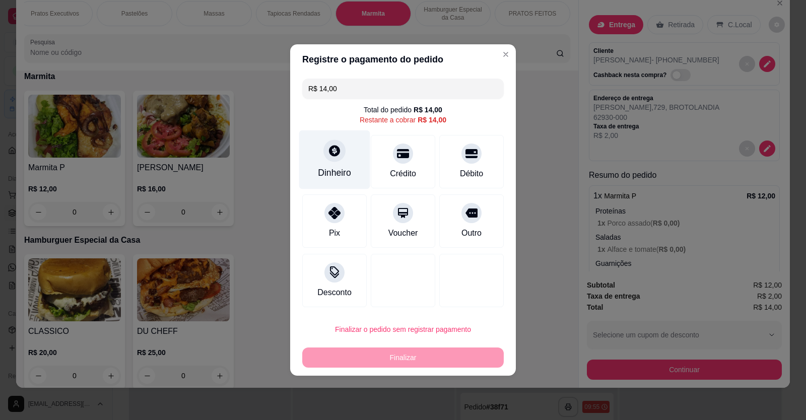
click at [346, 160] on div "Dinheiro" at bounding box center [334, 159] width 71 height 59
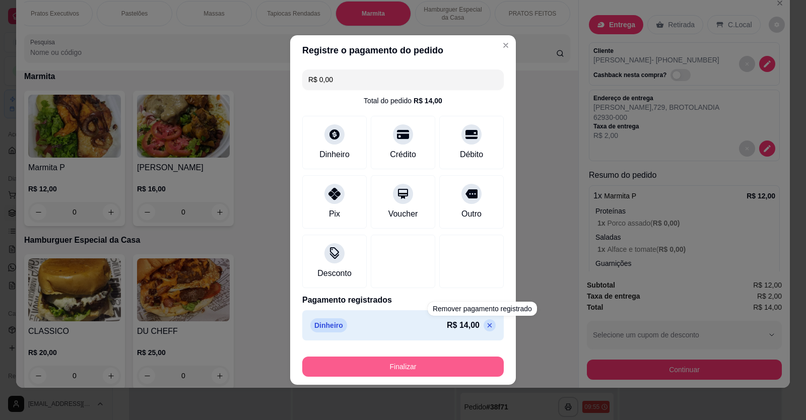
click at [456, 370] on button "Finalizar" at bounding box center [403, 367] width 202 height 20
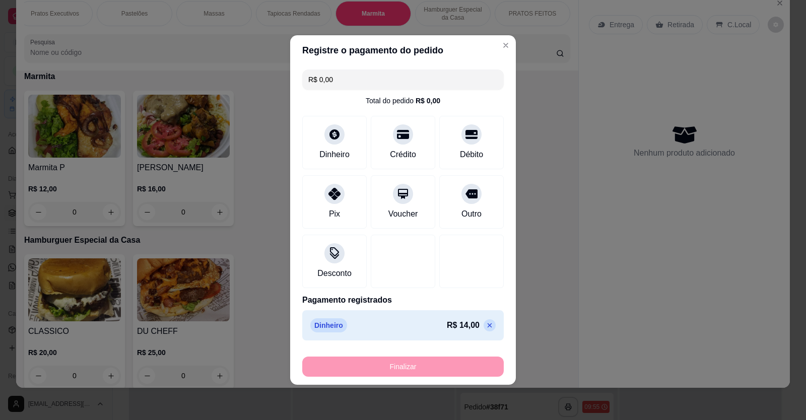
type input "-R$ 14,00"
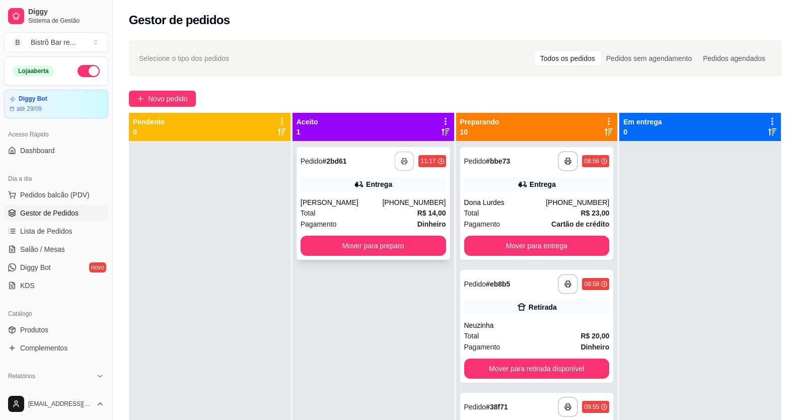
click at [395, 164] on button "button" at bounding box center [405, 162] width 20 height 20
click at [398, 245] on button "Mover para preparo" at bounding box center [374, 246] width 146 height 20
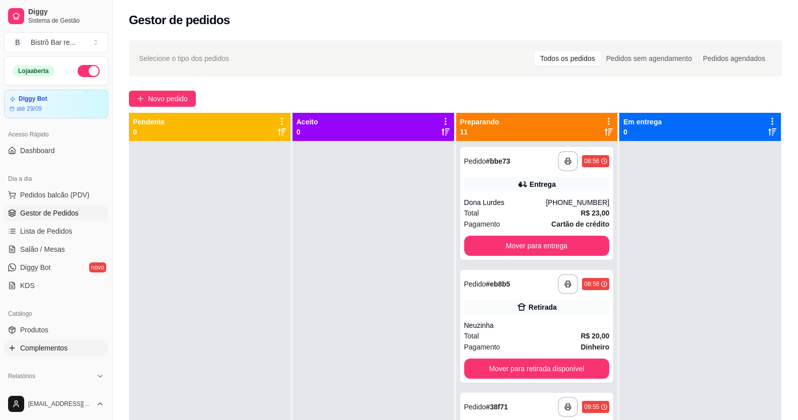
click at [54, 345] on span "Complementos" at bounding box center [43, 348] width 47 height 10
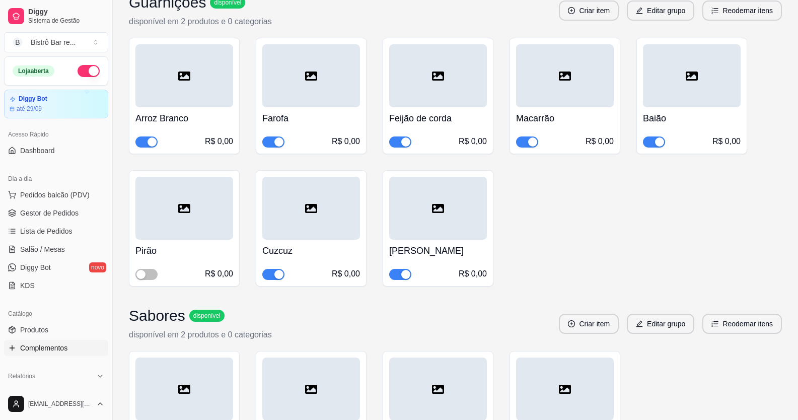
scroll to position [6273, 0]
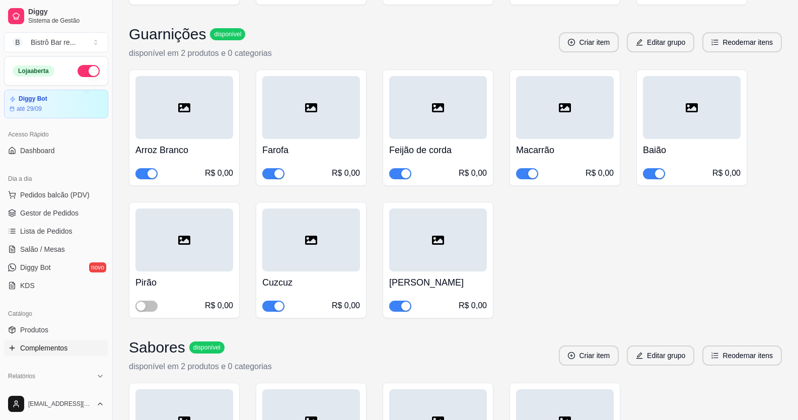
click at [660, 169] on div "button" at bounding box center [659, 173] width 9 height 9
click at [65, 211] on span "Gestor de Pedidos" at bounding box center [49, 213] width 58 height 10
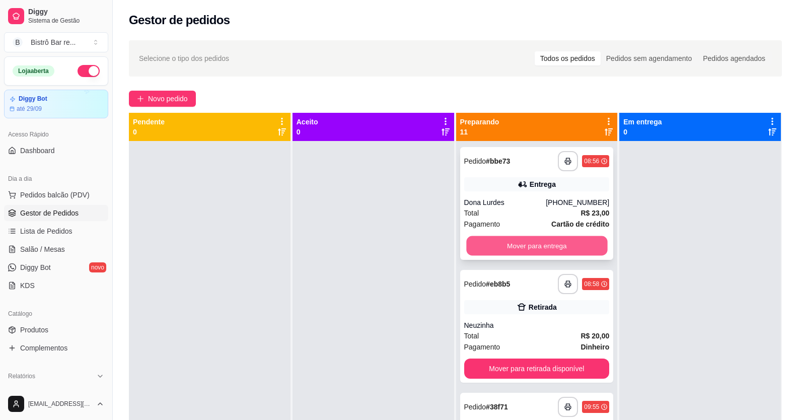
click at [548, 249] on button "Mover para entrega" at bounding box center [536, 246] width 141 height 20
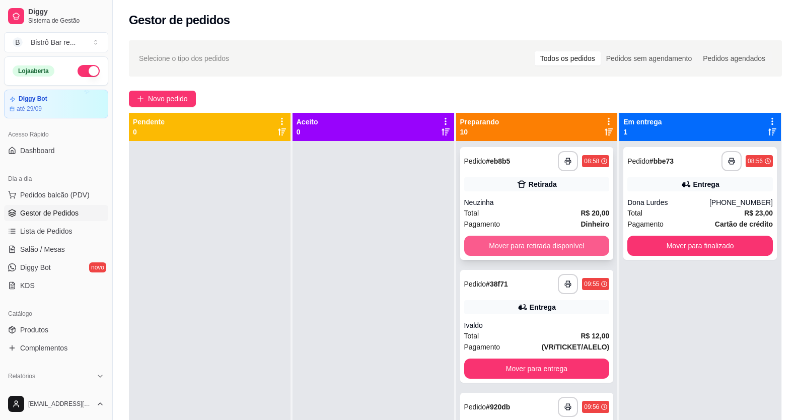
click at [547, 246] on button "Mover para retirada disponível" at bounding box center [537, 246] width 146 height 20
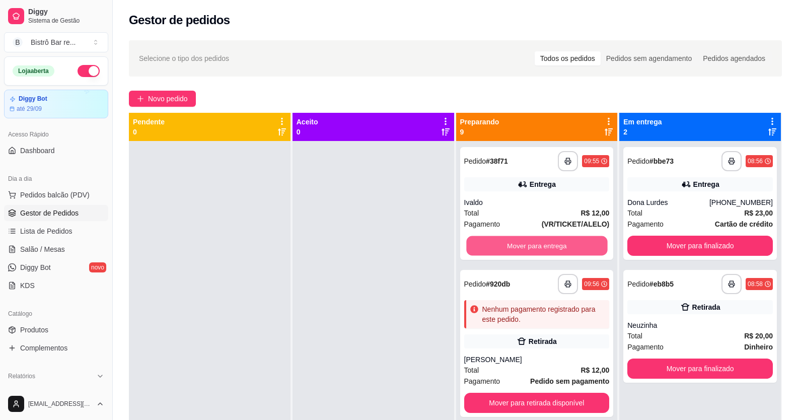
click at [549, 244] on button "Mover para entrega" at bounding box center [536, 246] width 141 height 20
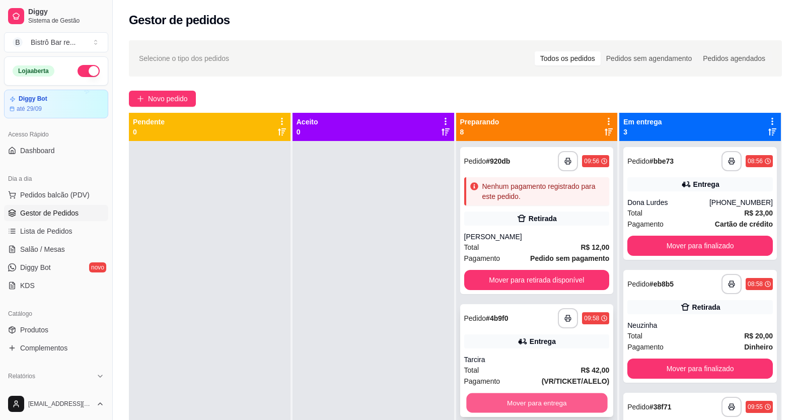
click at [522, 400] on button "Mover para entrega" at bounding box center [536, 403] width 141 height 20
click at [522, 400] on button "Mover para retirada disponível" at bounding box center [536, 403] width 141 height 20
click at [522, 400] on button "Mover para entrega" at bounding box center [537, 403] width 146 height 20
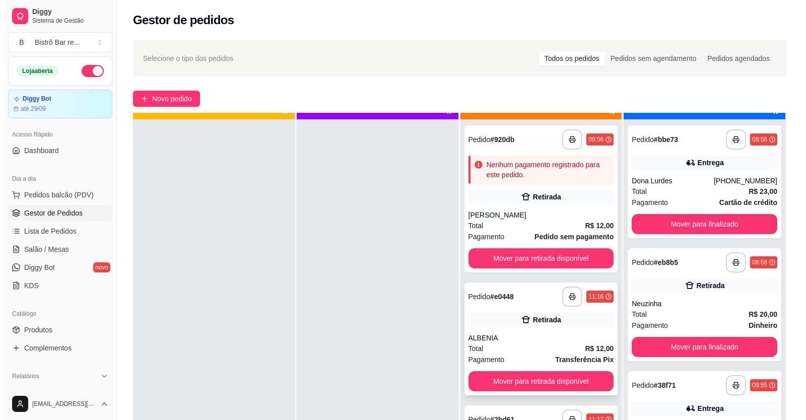
scroll to position [28, 0]
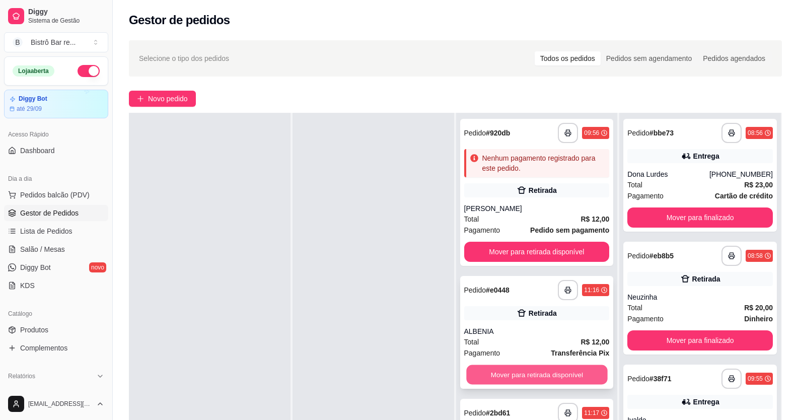
click at [519, 376] on button "Mover para retirada disponível" at bounding box center [536, 375] width 141 height 20
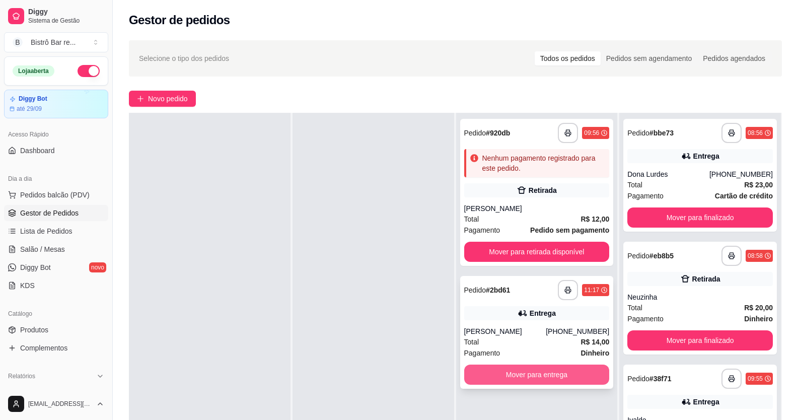
click at [510, 372] on button "Mover para entrega" at bounding box center [537, 375] width 146 height 20
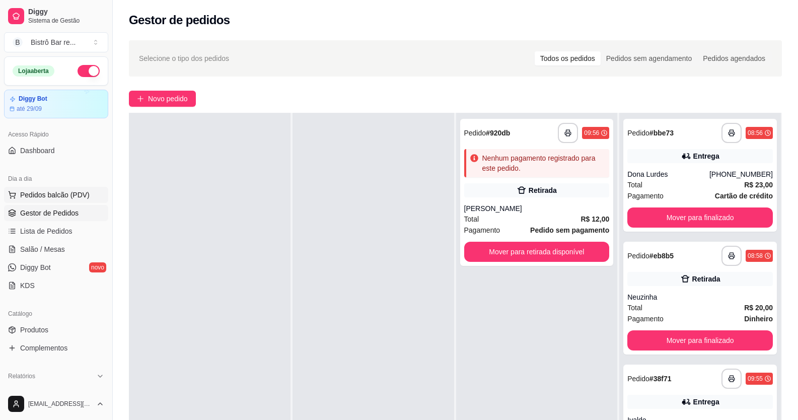
click at [70, 192] on span "Pedidos balcão (PDV)" at bounding box center [55, 195] width 70 height 10
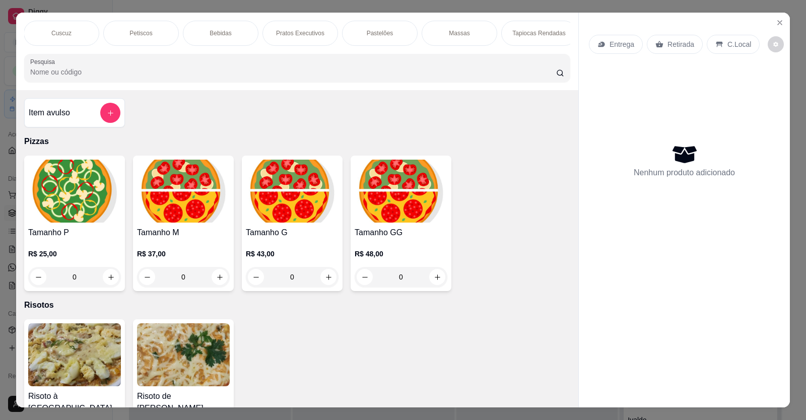
scroll to position [0, 723]
click at [377, 33] on p "Marmita" at bounding box center [373, 33] width 22 height 8
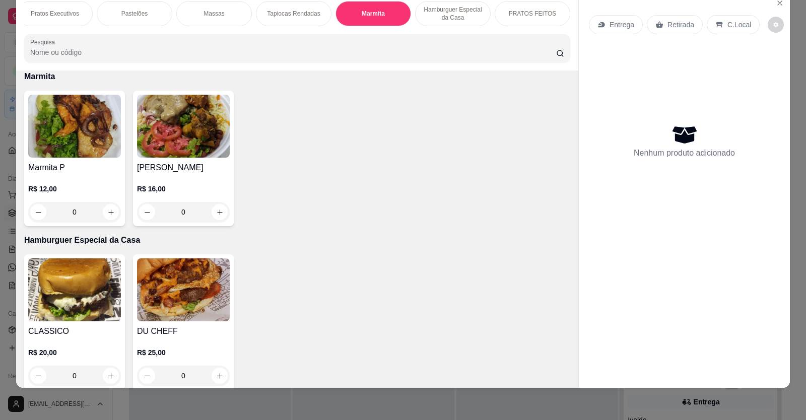
click at [106, 218] on div "0" at bounding box center [74, 212] width 93 height 20
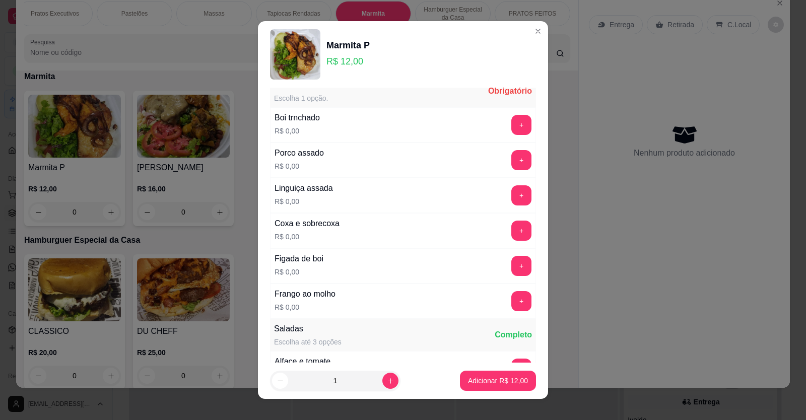
scroll to position [0, 0]
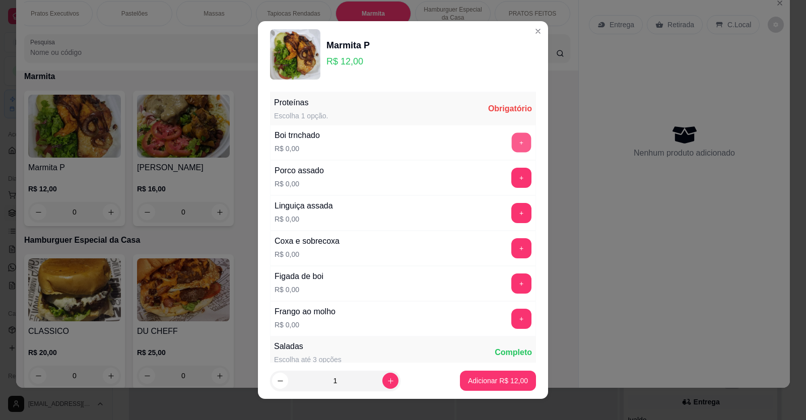
click at [512, 144] on button "+" at bounding box center [522, 142] width 20 height 20
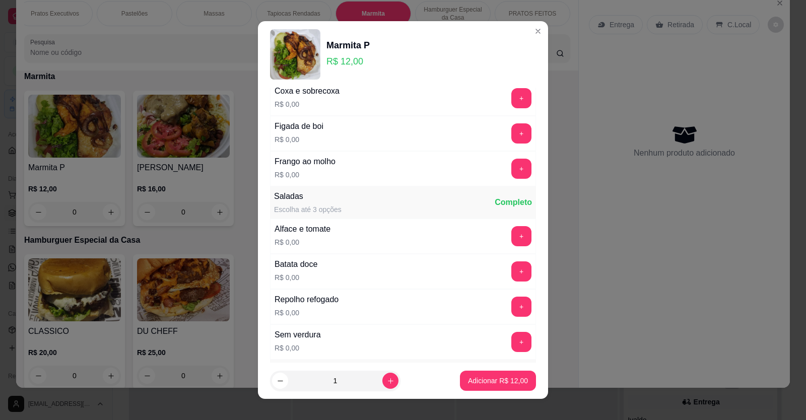
scroll to position [151, 0]
click at [512, 274] on button "+" at bounding box center [522, 270] width 20 height 20
click at [512, 233] on button "+" at bounding box center [522, 235] width 20 height 20
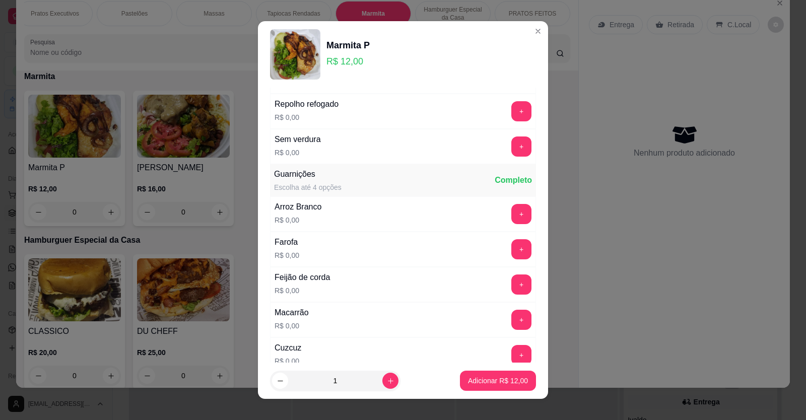
scroll to position [353, 0]
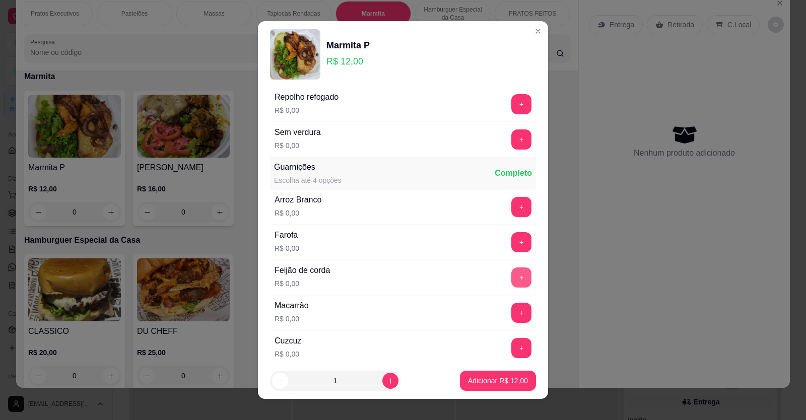
click at [511, 280] on button "+" at bounding box center [521, 277] width 20 height 20
click at [479, 377] on p "Adicionar R$ 12,00" at bounding box center [498, 381] width 58 height 10
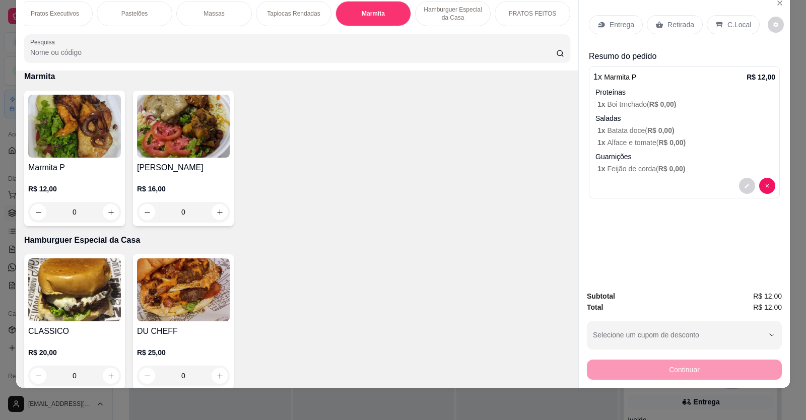
click at [610, 27] on p "Entrega" at bounding box center [622, 25] width 25 height 10
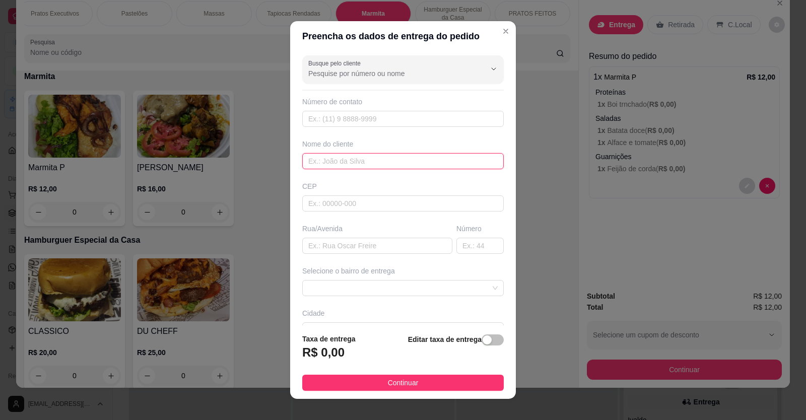
click at [303, 159] on input "text" at bounding box center [403, 161] width 202 height 16
type input "a"
type input "[PERSON_NAME]"
click at [312, 247] on input "text" at bounding box center [377, 246] width 150 height 16
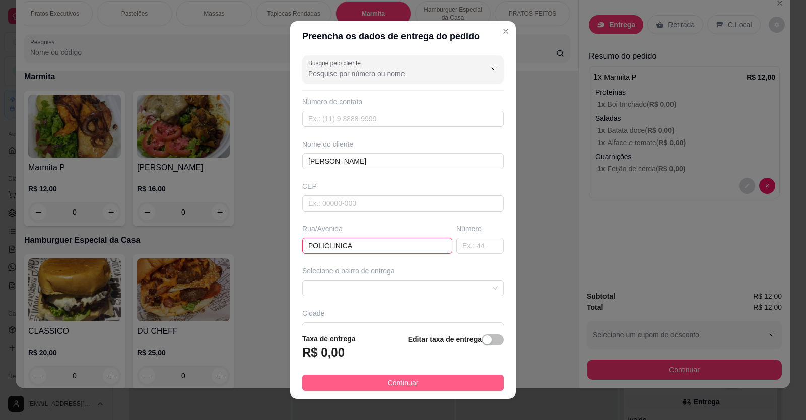
type input "POLICLINICA"
click at [401, 381] on span "Continuar" at bounding box center [403, 382] width 31 height 11
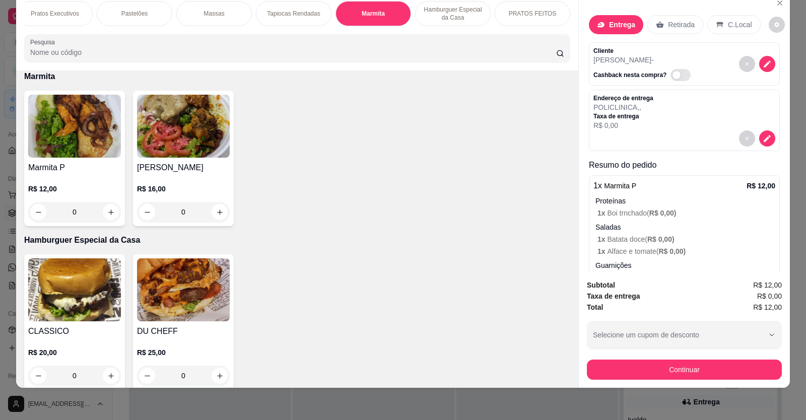
click at [269, 24] on div "Tapiocas Rendadas" at bounding box center [294, 13] width 76 height 25
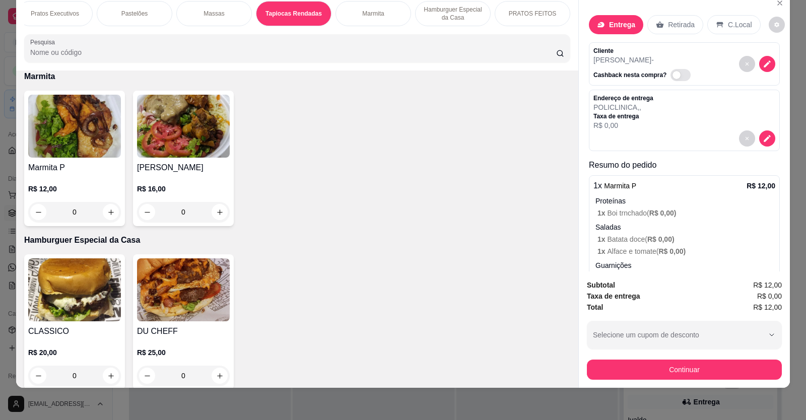
scroll to position [2812, 0]
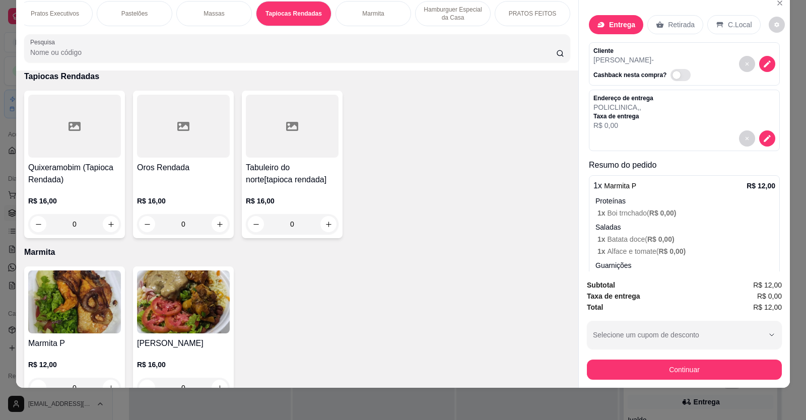
click at [147, 22] on div "Pastelões" at bounding box center [135, 13] width 76 height 25
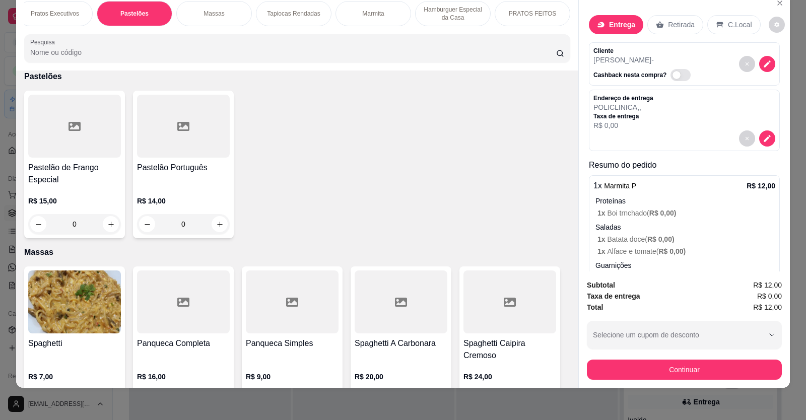
scroll to position [0, 246]
click at [428, 13] on div "Bebidas" at bounding box center [453, 13] width 76 height 25
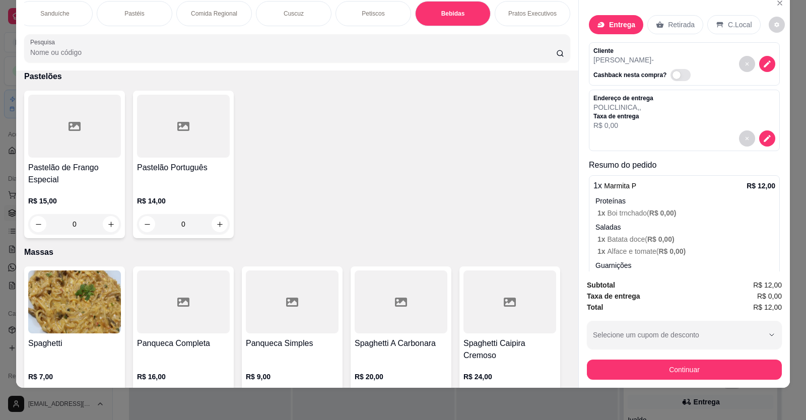
scroll to position [1834, 0]
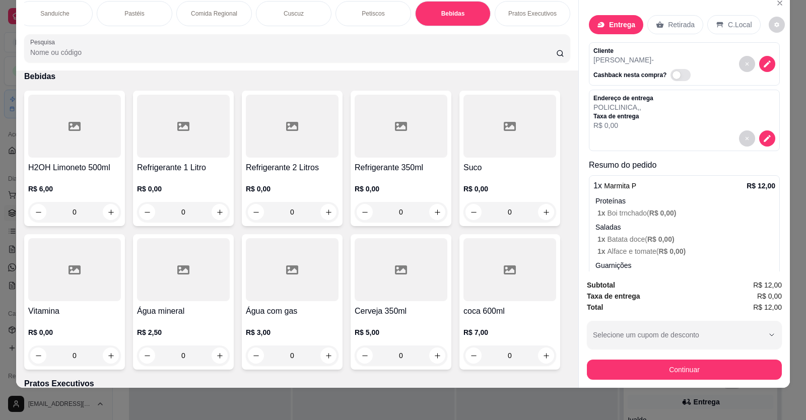
click at [544, 217] on div "0" at bounding box center [509, 212] width 93 height 20
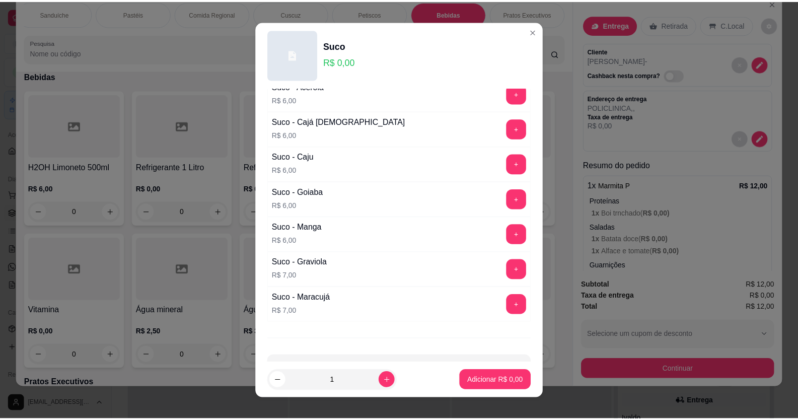
scroll to position [151, 0]
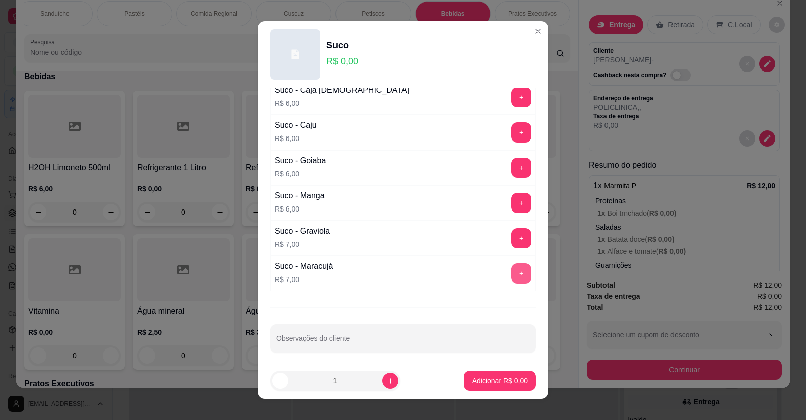
click at [511, 280] on button "+" at bounding box center [521, 273] width 20 height 20
click at [464, 379] on button "Adicionar R$ 7,00" at bounding box center [500, 381] width 72 height 20
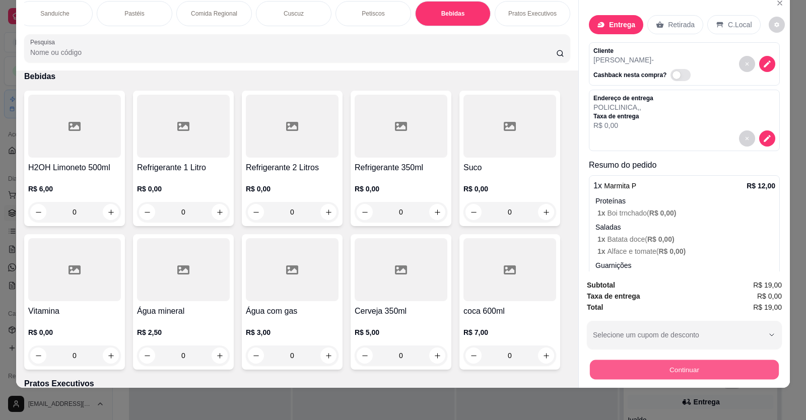
click at [686, 370] on button "Continuar" at bounding box center [684, 370] width 189 height 20
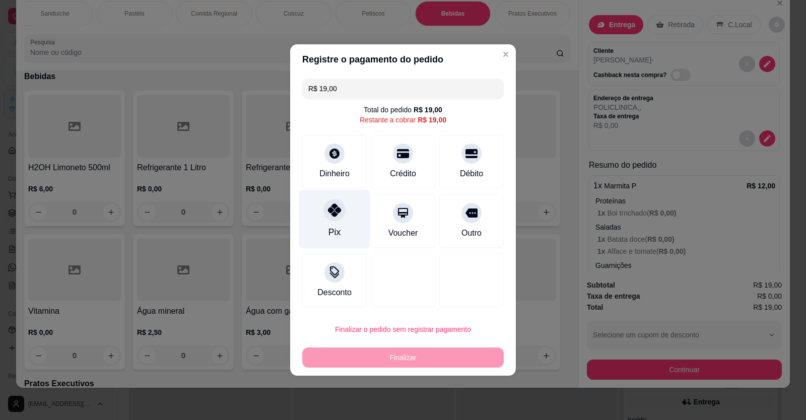
click at [324, 213] on div at bounding box center [334, 210] width 22 height 22
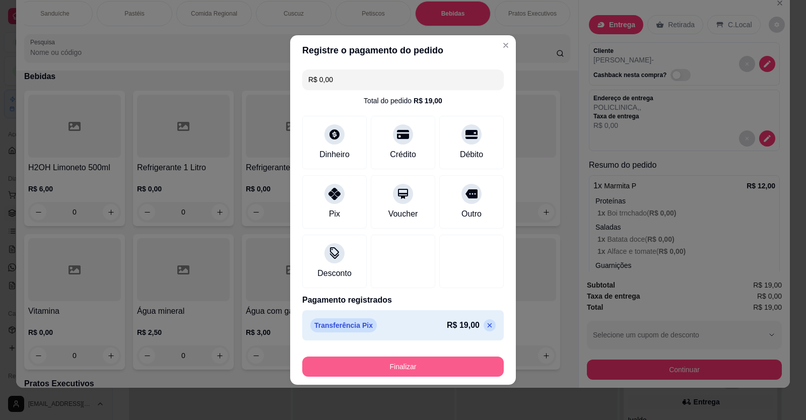
click at [369, 360] on button "Finalizar" at bounding box center [403, 367] width 202 height 20
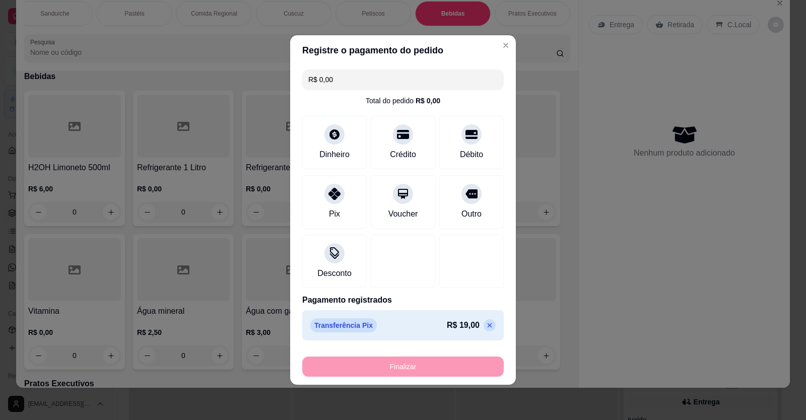
type input "-R$ 19,00"
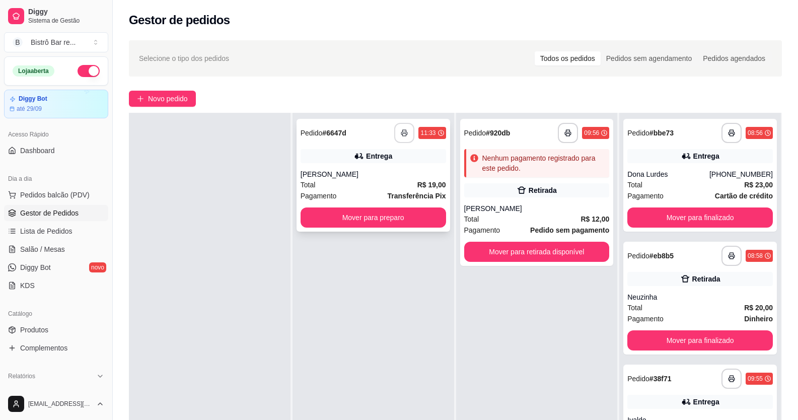
click at [403, 131] on icon "button" at bounding box center [404, 132] width 7 height 7
click at [383, 219] on button "Mover para preparo" at bounding box center [373, 218] width 141 height 20
click at [64, 198] on span "Pedidos balcão (PDV)" at bounding box center [55, 195] width 70 height 10
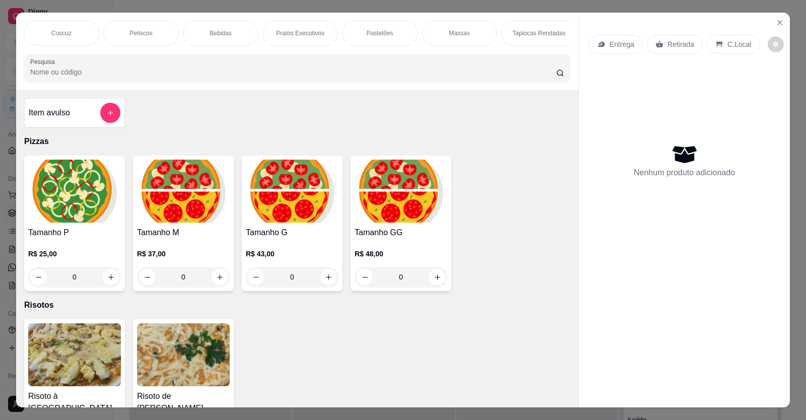
scroll to position [0, 723]
click at [367, 29] on div "Marmita" at bounding box center [374, 33] width 76 height 25
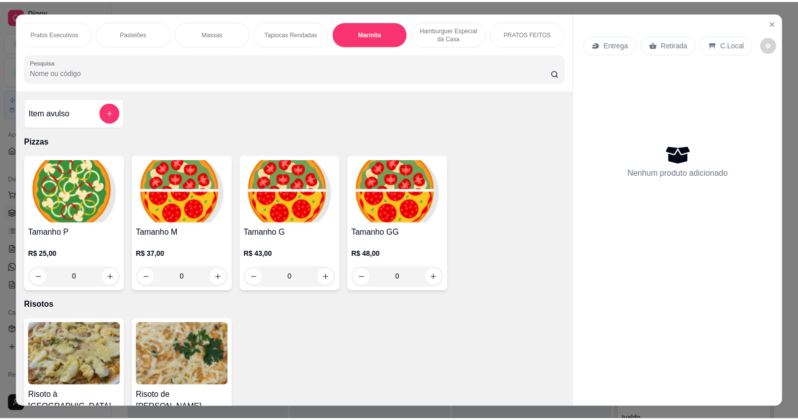
scroll to position [20, 0]
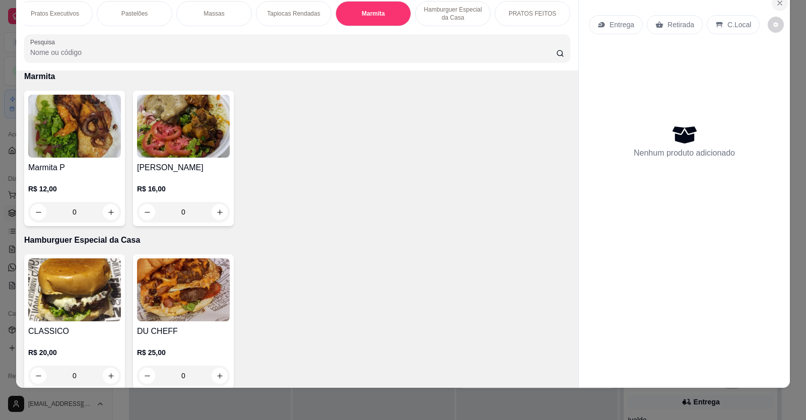
click at [777, 4] on icon "Close" at bounding box center [780, 3] width 8 height 8
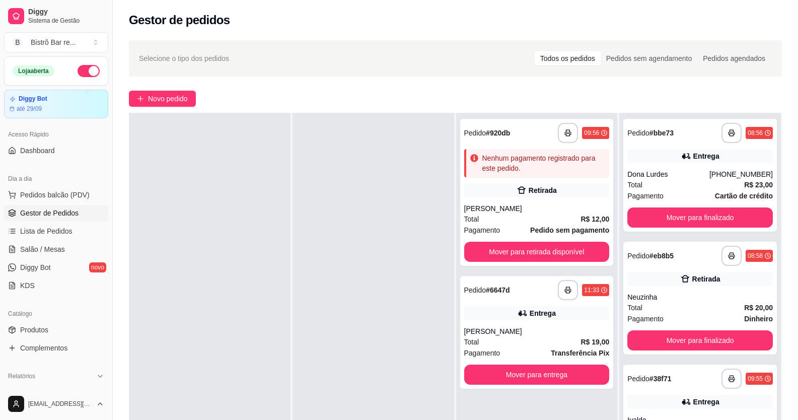
click at [4, 187] on button "Pedidos balcão (PDV)" at bounding box center [56, 195] width 104 height 16
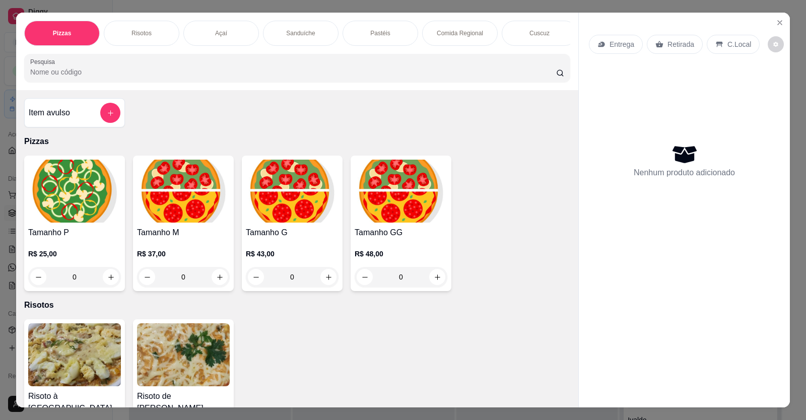
click at [778, 14] on div "Entrega Retirada C.Local Nenhum produto adicionado" at bounding box center [684, 202] width 211 height 379
click at [772, 24] on button "Close" at bounding box center [780, 23] width 16 height 16
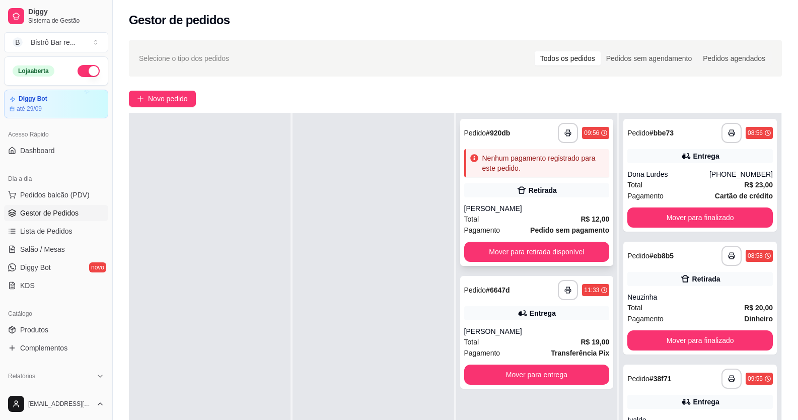
click at [505, 133] on strong "# 920db" at bounding box center [498, 133] width 24 height 8
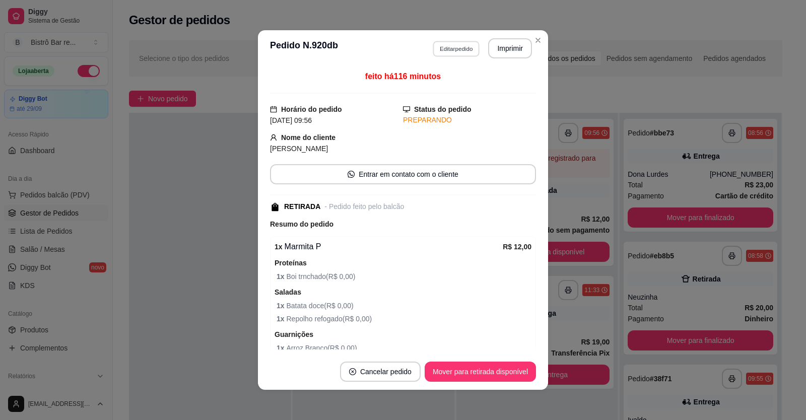
click at [457, 48] on button "Editar pedido" at bounding box center [456, 49] width 47 height 16
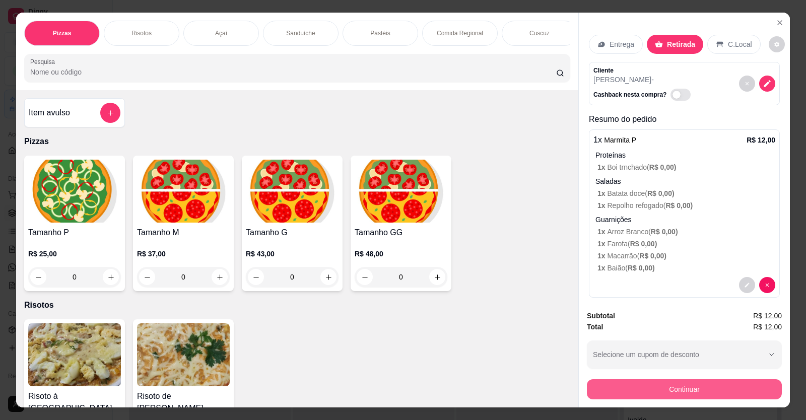
click at [653, 384] on button "Continuar" at bounding box center [684, 389] width 195 height 20
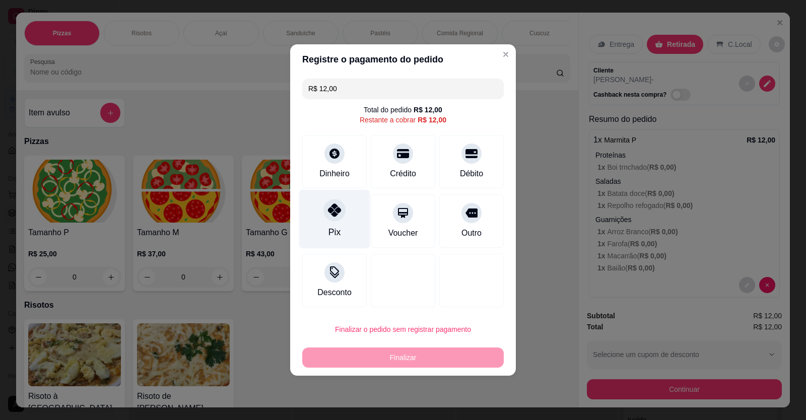
click at [330, 219] on div at bounding box center [334, 210] width 22 height 22
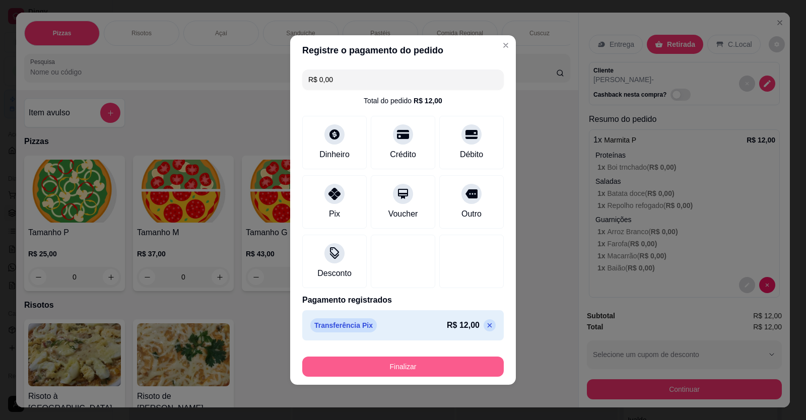
click at [402, 359] on button "Finalizar" at bounding box center [403, 367] width 202 height 20
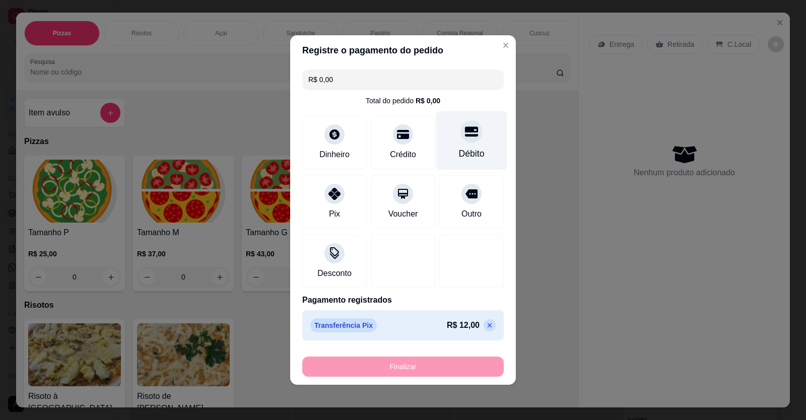
type input "-R$ 12,00"
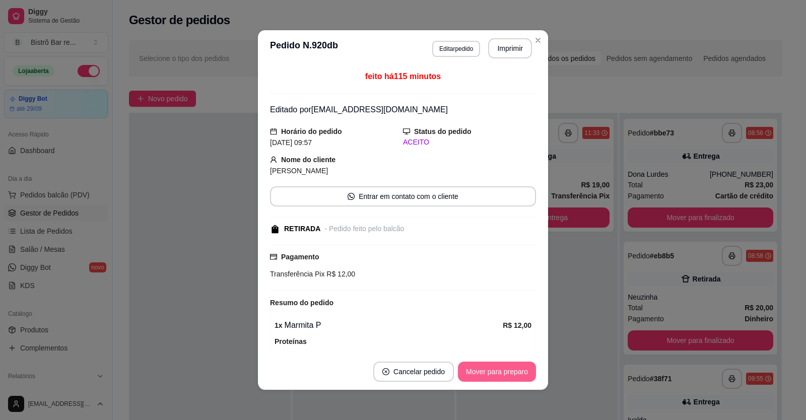
click at [470, 374] on button "Mover para preparo" at bounding box center [497, 372] width 78 height 20
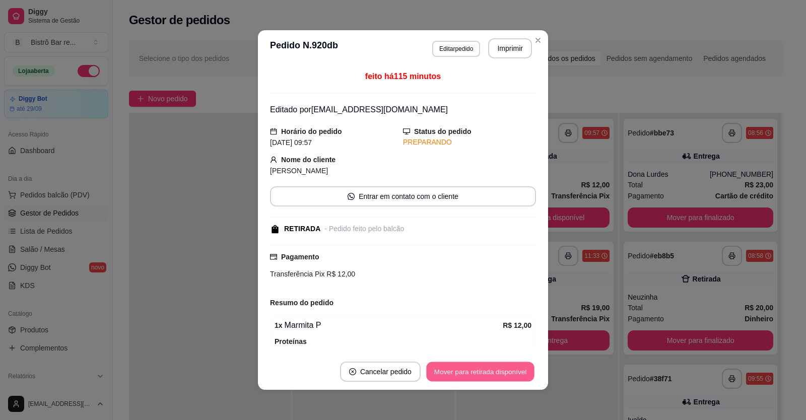
click at [470, 376] on button "Mover para retirada disponível" at bounding box center [480, 372] width 108 height 20
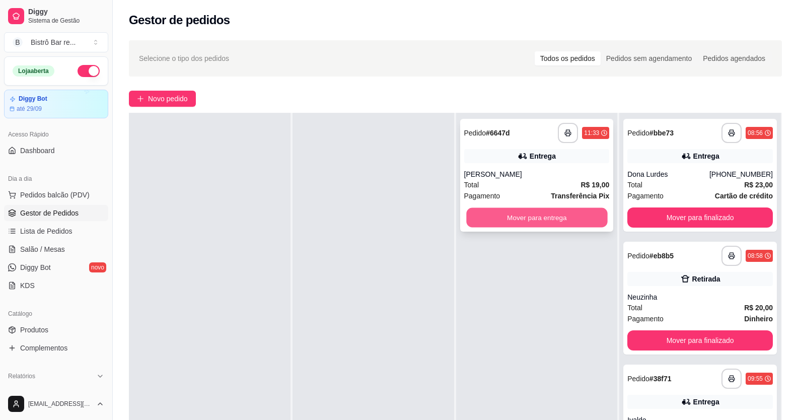
click at [540, 219] on button "Mover para entrega" at bounding box center [536, 218] width 141 height 20
